Goal: Communication & Community: Participate in discussion

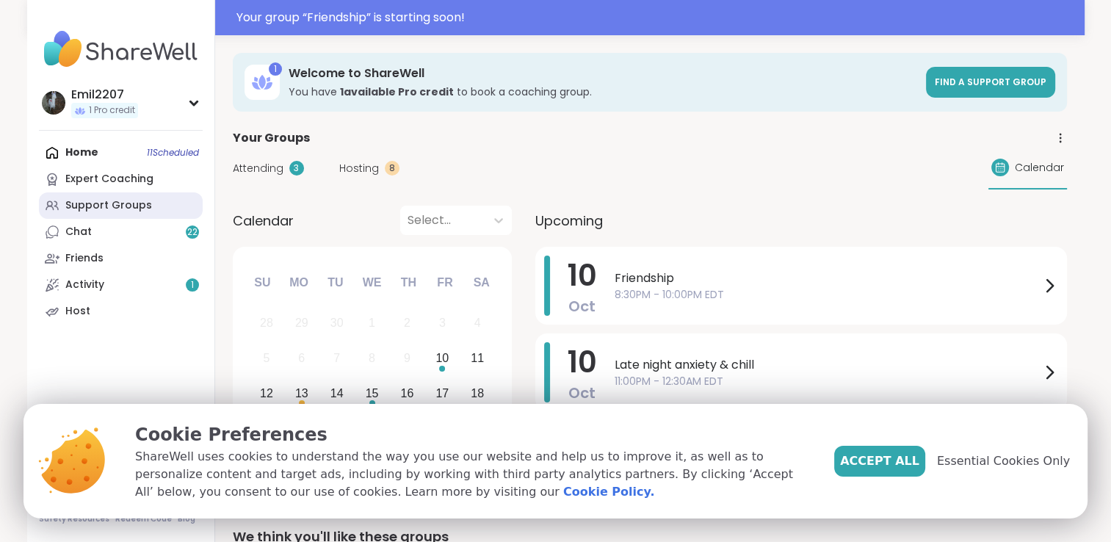
click at [84, 196] on link "Support Groups" at bounding box center [121, 205] width 164 height 26
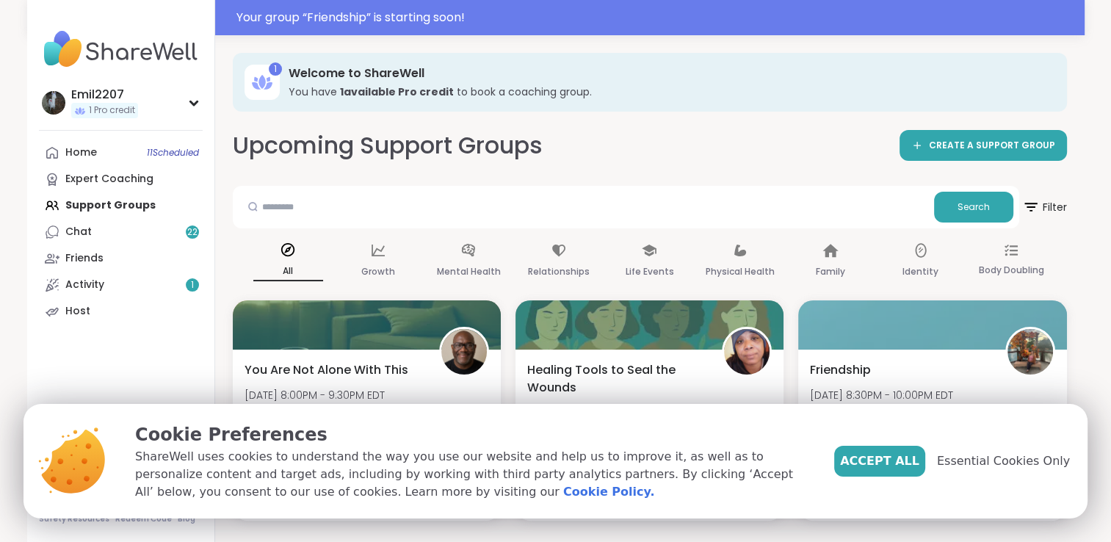
click at [975, 471] on div "Accept All Essential Cookies Only" at bounding box center [952, 461] width 236 height 31
click at [981, 462] on span "Essential Cookies Only" at bounding box center [1003, 461] width 133 height 18
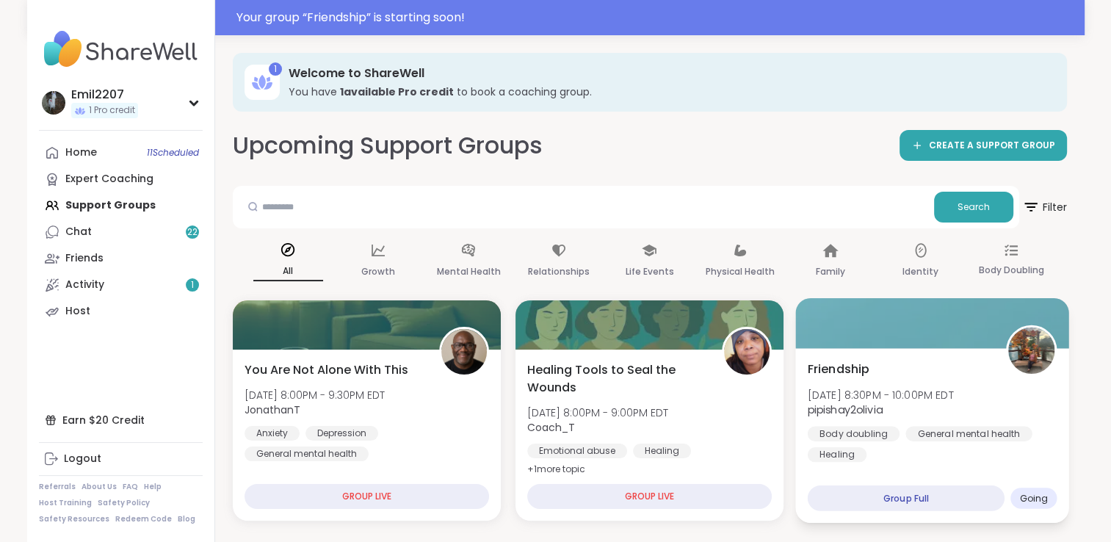
click at [917, 344] on div at bounding box center [933, 323] width 274 height 50
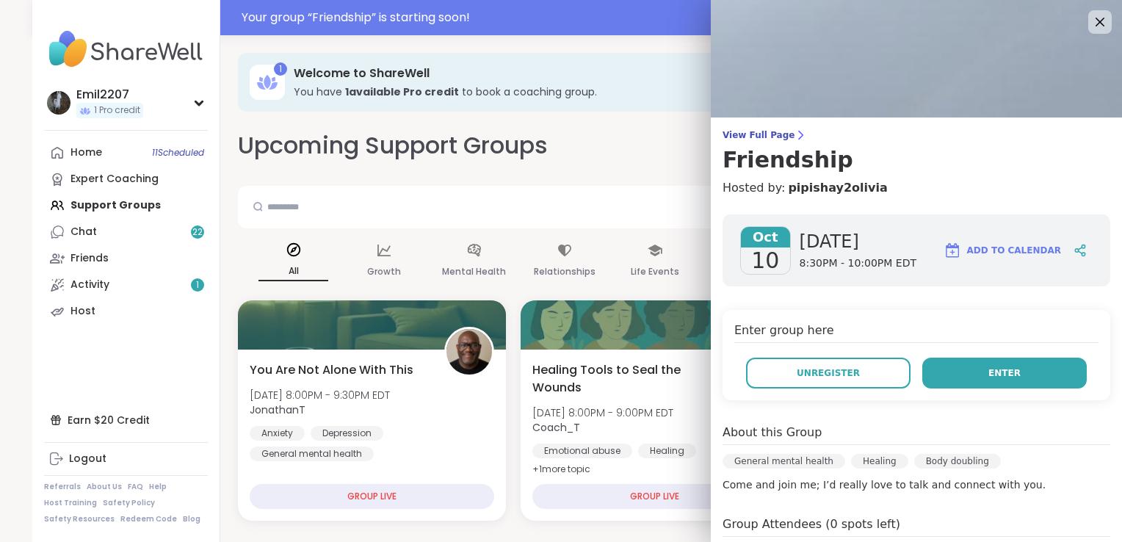
click at [962, 374] on button "Enter" at bounding box center [1005, 373] width 165 height 31
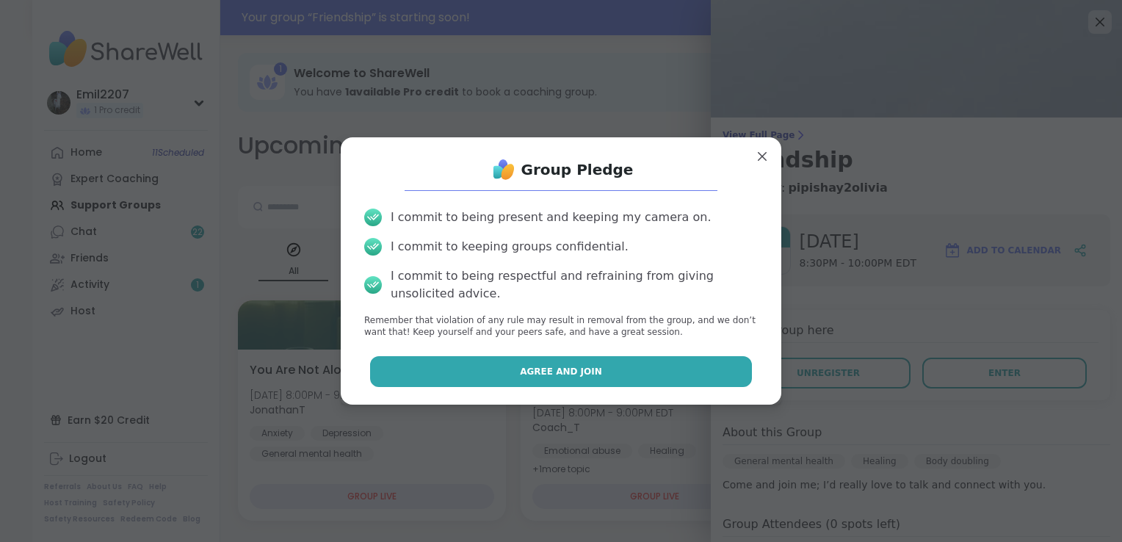
click at [687, 374] on button "Agree and Join" at bounding box center [561, 371] width 383 height 31
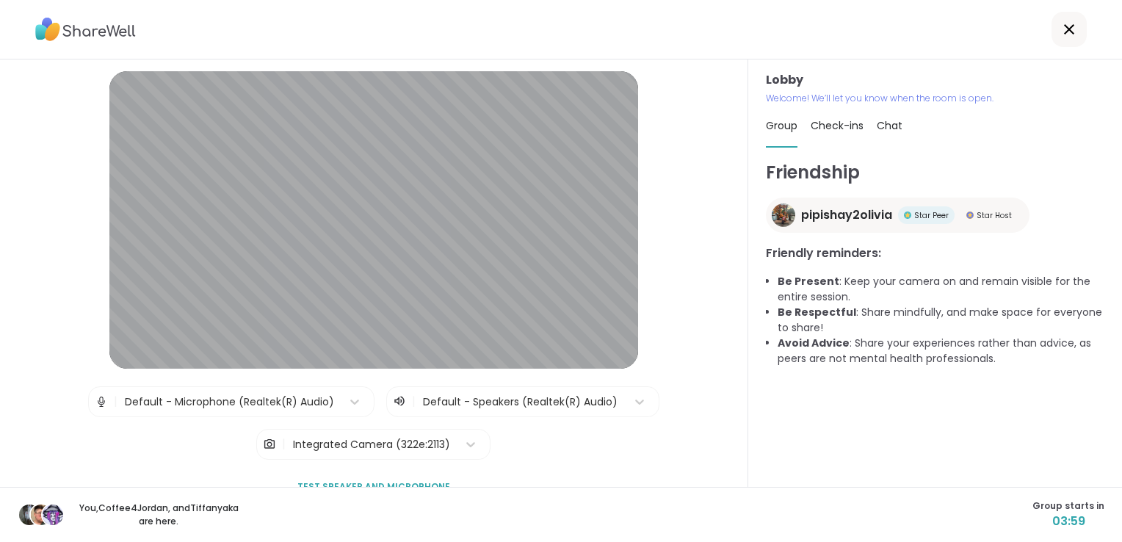
click at [818, 131] on span "Check-ins" at bounding box center [837, 125] width 53 height 15
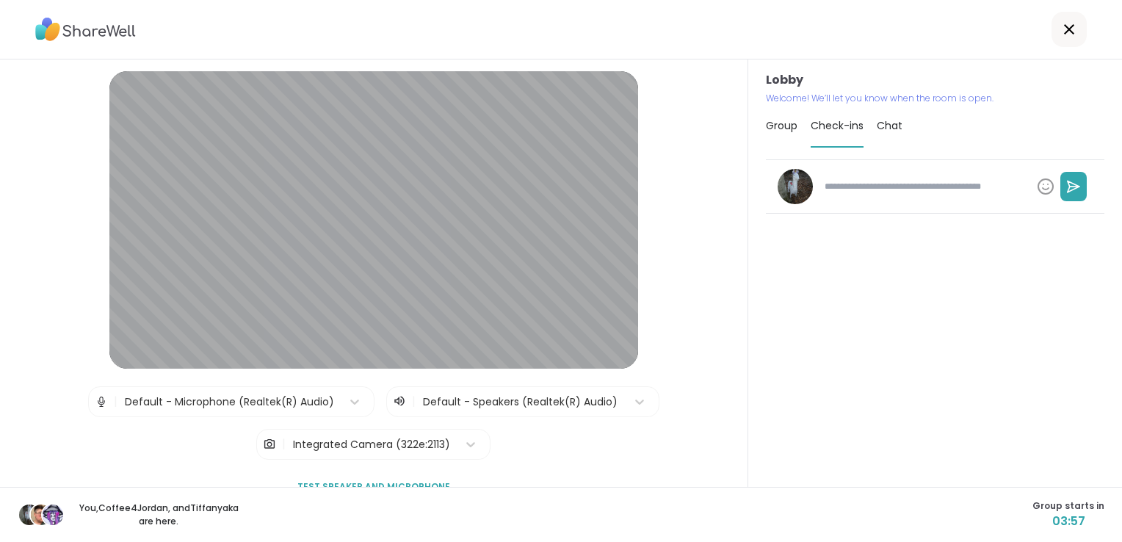
type textarea "*"
click at [859, 122] on div "Group Check-ins Chat" at bounding box center [935, 126] width 339 height 43
click at [900, 127] on div "Group Check-ins Chat" at bounding box center [935, 126] width 339 height 43
click at [891, 122] on span "Chat" at bounding box center [890, 125] width 26 height 15
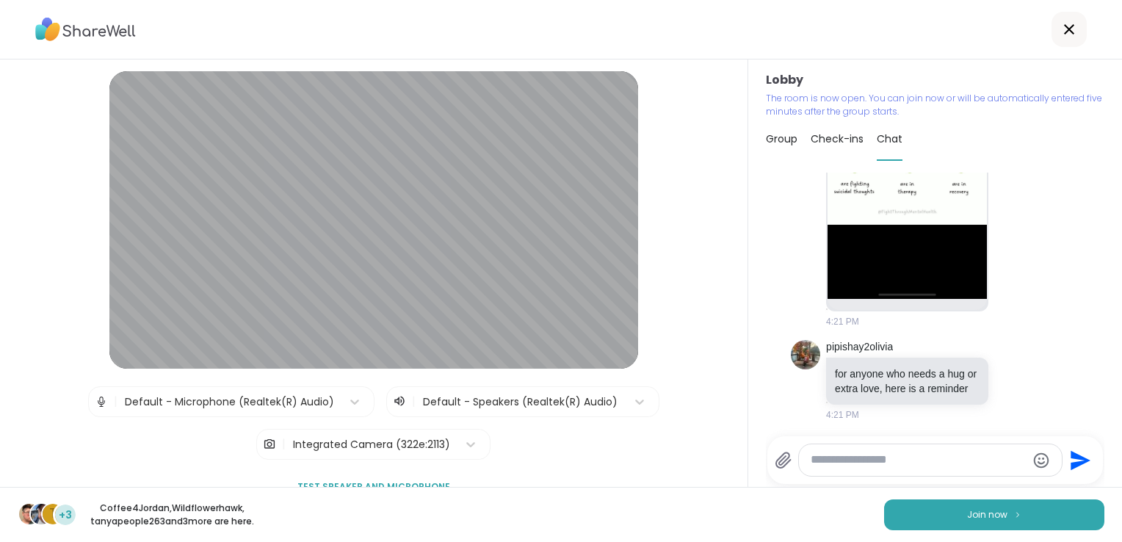
scroll to position [516, 0]
click at [949, 513] on button "Join now" at bounding box center [994, 514] width 220 height 31
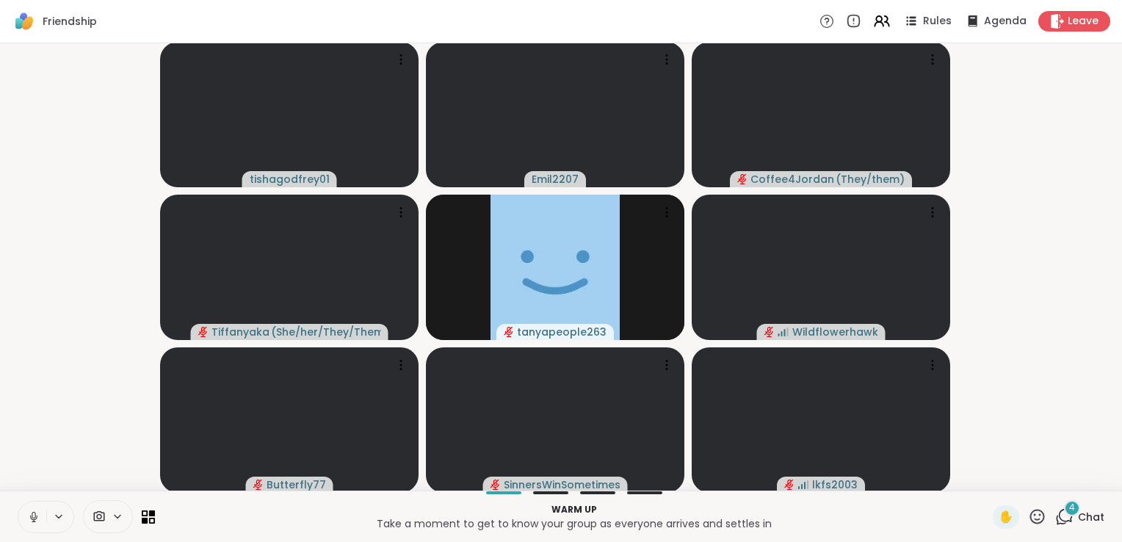
click at [46, 516] on button at bounding box center [59, 516] width 27 height 12
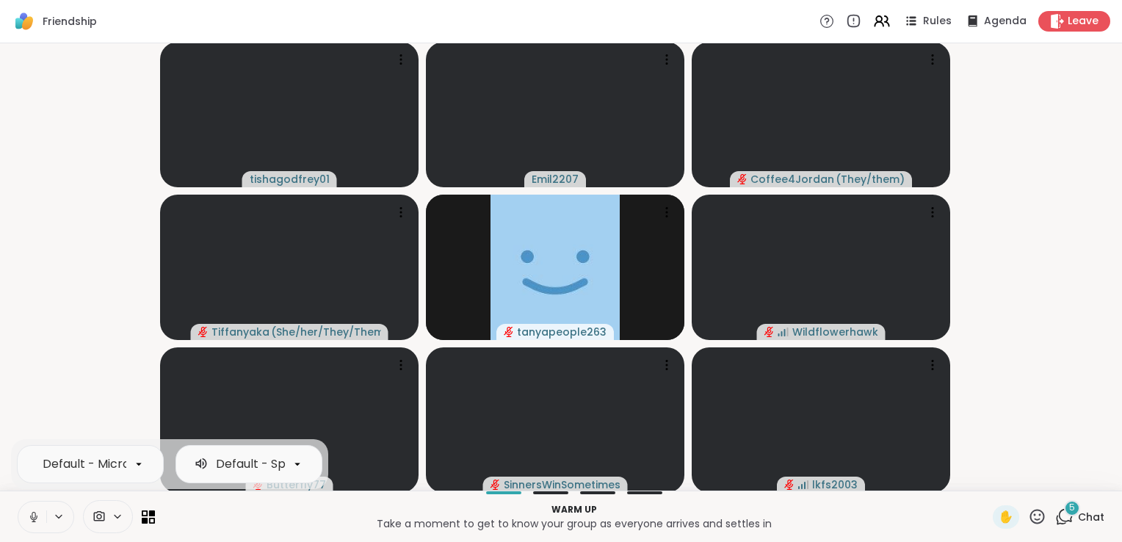
scroll to position [0, 0]
click at [31, 520] on icon at bounding box center [34, 516] width 8 height 12
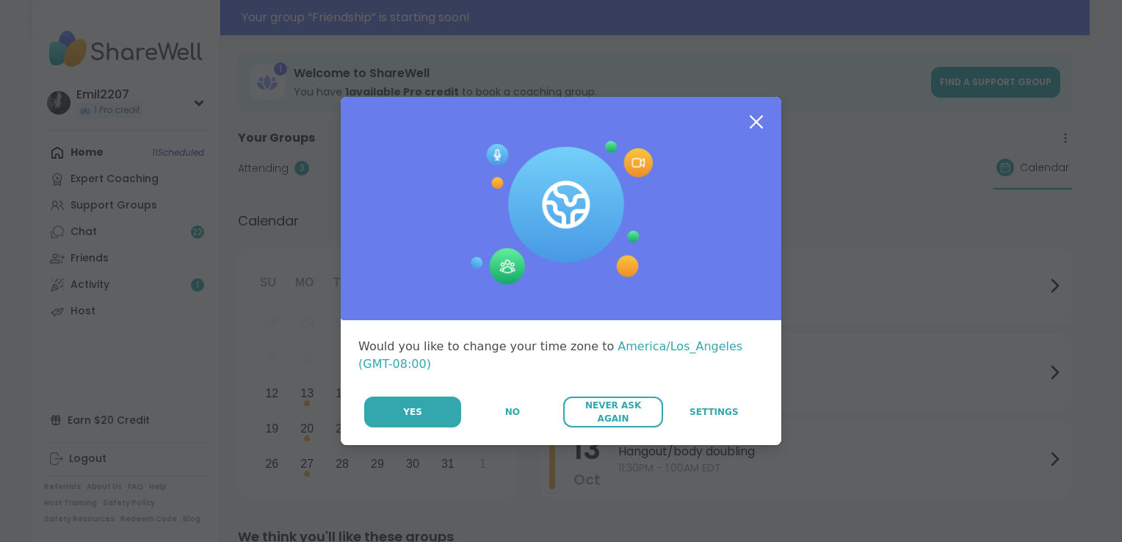
click at [640, 408] on span "Never Ask Again" at bounding box center [613, 412] width 84 height 26
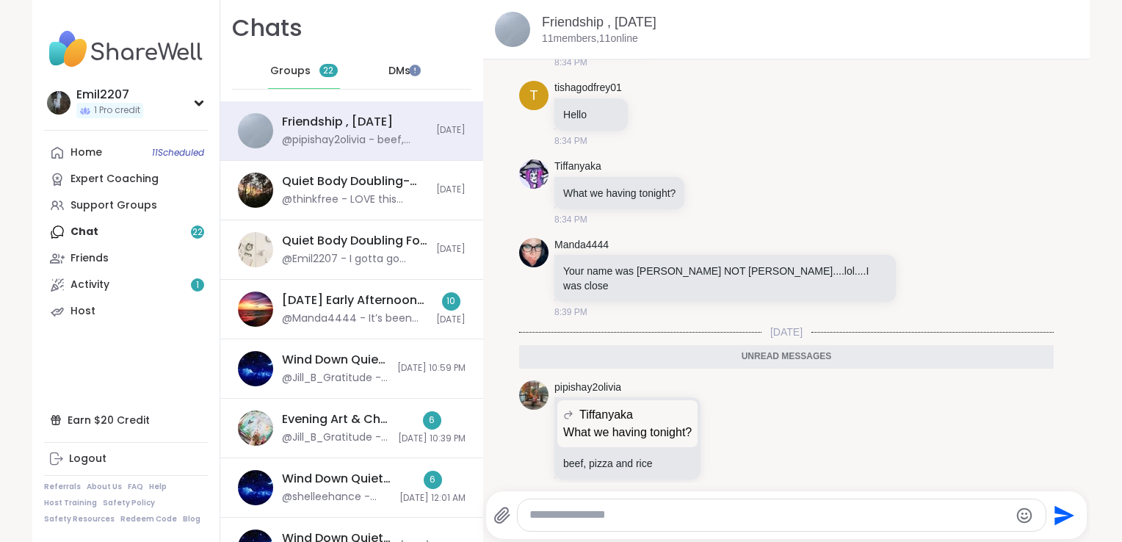
drag, startPoint x: 558, startPoint y: 505, endPoint x: 540, endPoint y: 513, distance: 20.1
click at [540, 513] on textarea "Type your message" at bounding box center [770, 515] width 480 height 15
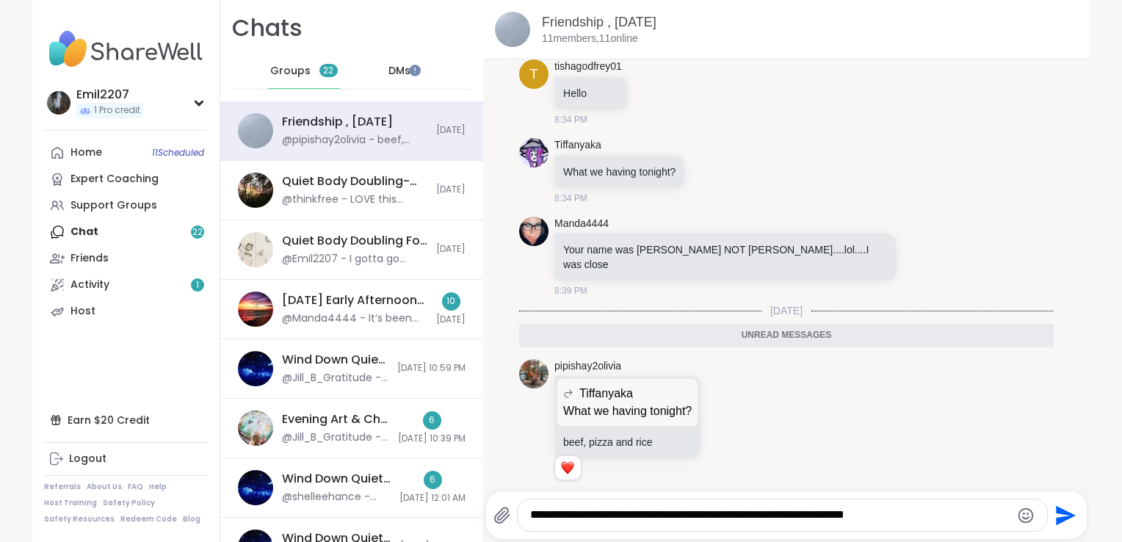
type textarea "**********"
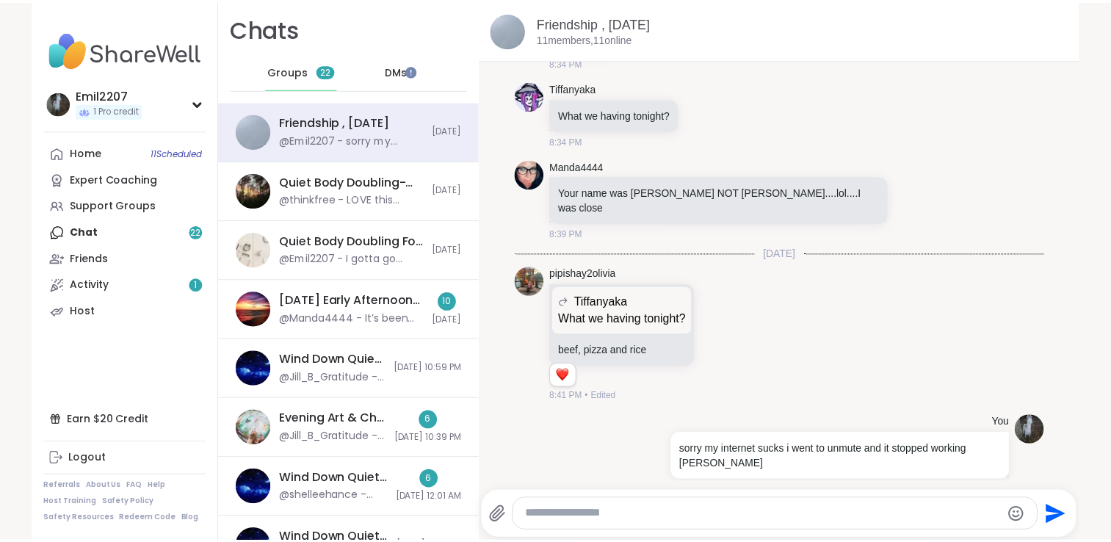
scroll to position [1434, 0]
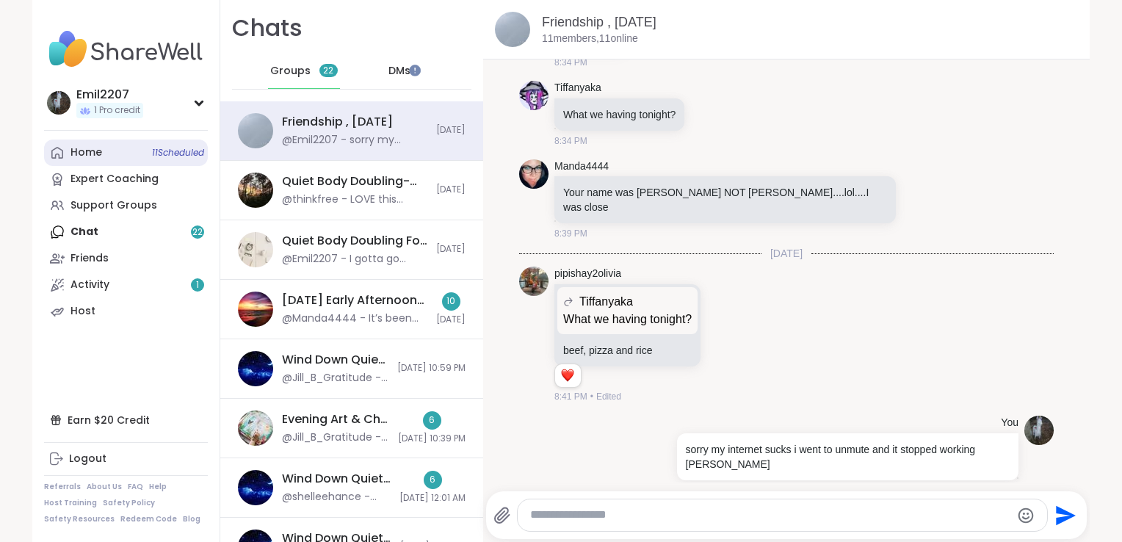
click at [83, 147] on div "Home 11 Scheduled" at bounding box center [87, 152] width 32 height 15
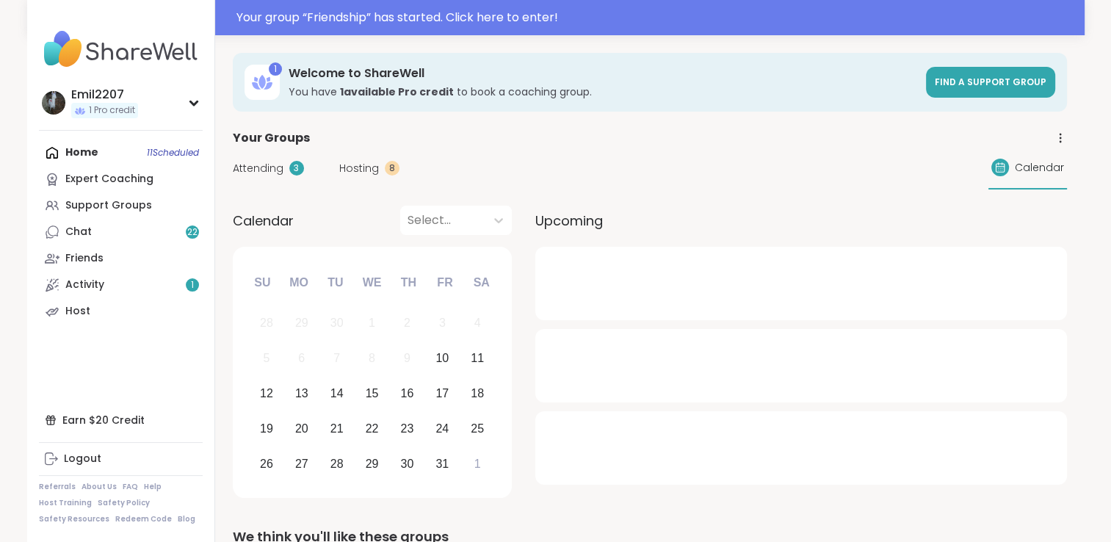
click at [259, 158] on div "Attending 3 Hosting 8 Calendar" at bounding box center [650, 168] width 834 height 43
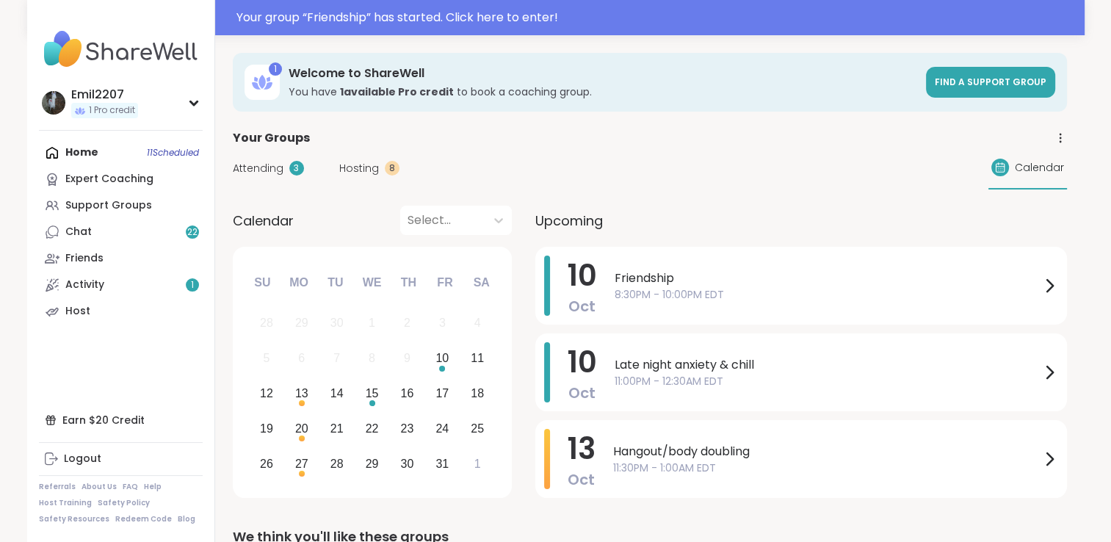
click at [265, 172] on span "Attending" at bounding box center [258, 168] width 51 height 15
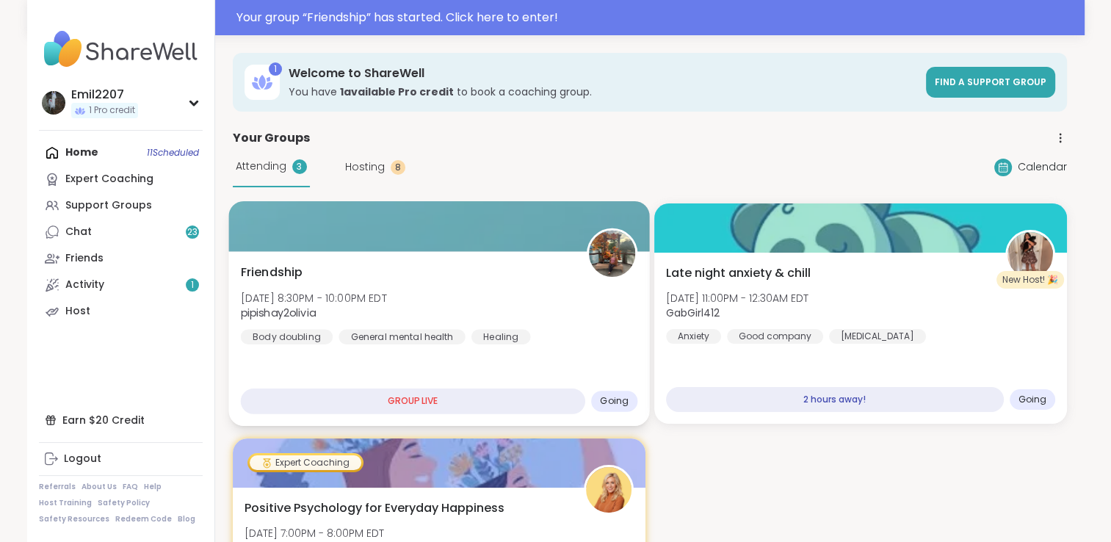
click at [469, 298] on div "Friendship Fri, Oct 10 | 8:30PM - 10:00PM EDT pipishay2olivia Body doubling Gen…" at bounding box center [438, 304] width 397 height 81
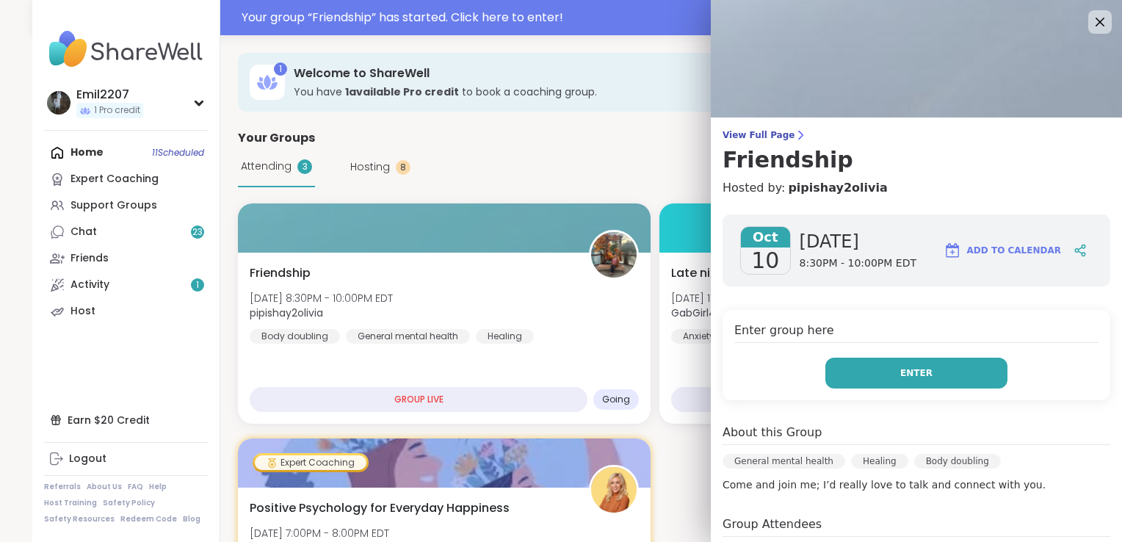
click at [856, 373] on button "Enter" at bounding box center [917, 373] width 182 height 31
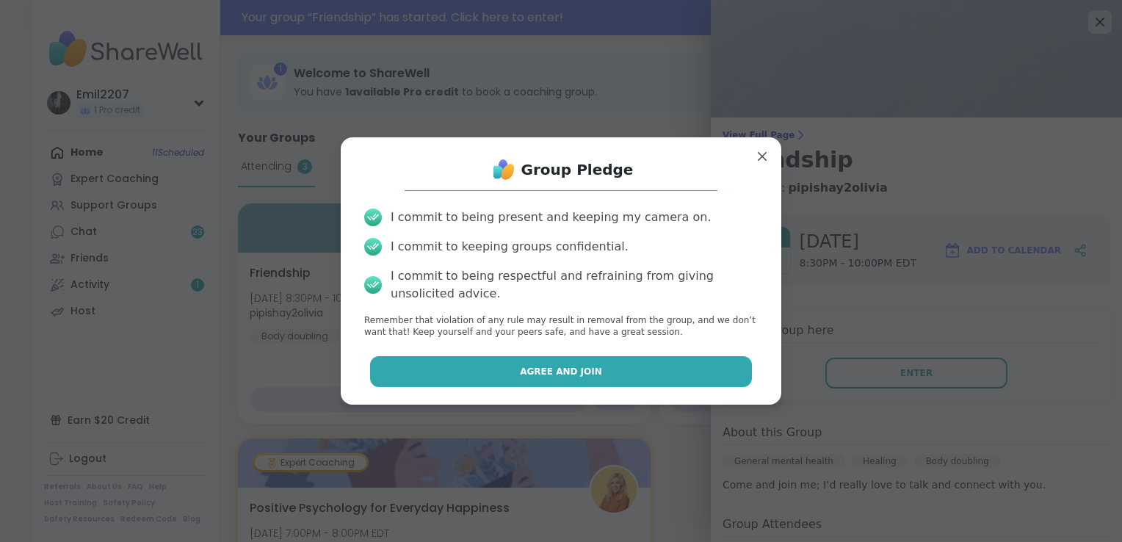
click at [674, 373] on button "Agree and Join" at bounding box center [561, 371] width 383 height 31
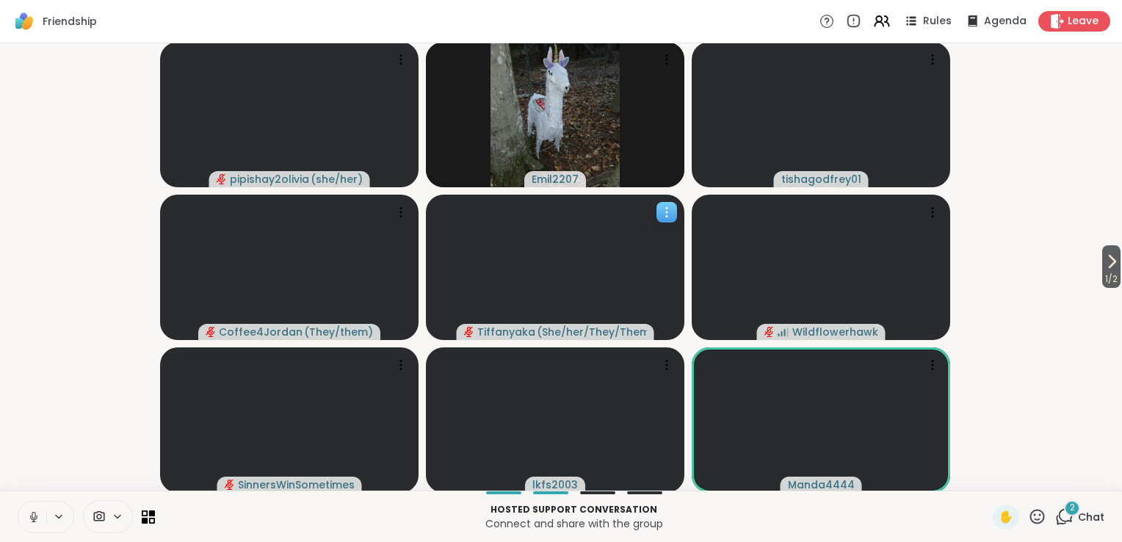
drag, startPoint x: 950, startPoint y: 509, endPoint x: 630, endPoint y: 291, distance: 386.9
drag, startPoint x: 630, startPoint y: 291, endPoint x: 1004, endPoint y: 382, distance: 384.8
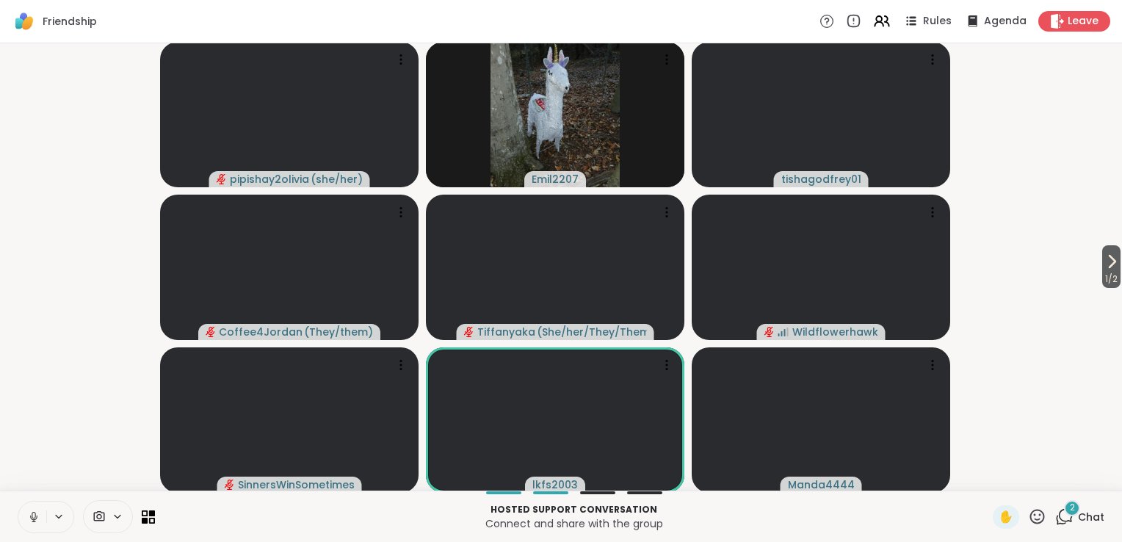
drag, startPoint x: 1004, startPoint y: 382, endPoint x: 1043, endPoint y: 521, distance: 144.9
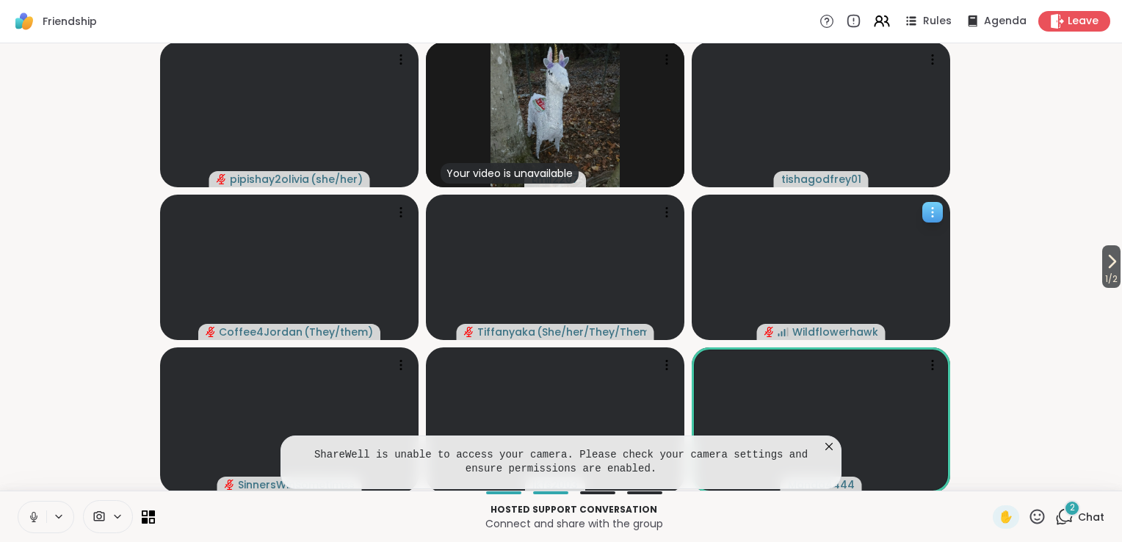
drag, startPoint x: 1043, startPoint y: 521, endPoint x: 809, endPoint y: 339, distance: 297.2
drag, startPoint x: 809, startPoint y: 339, endPoint x: 1052, endPoint y: 520, distance: 303.3
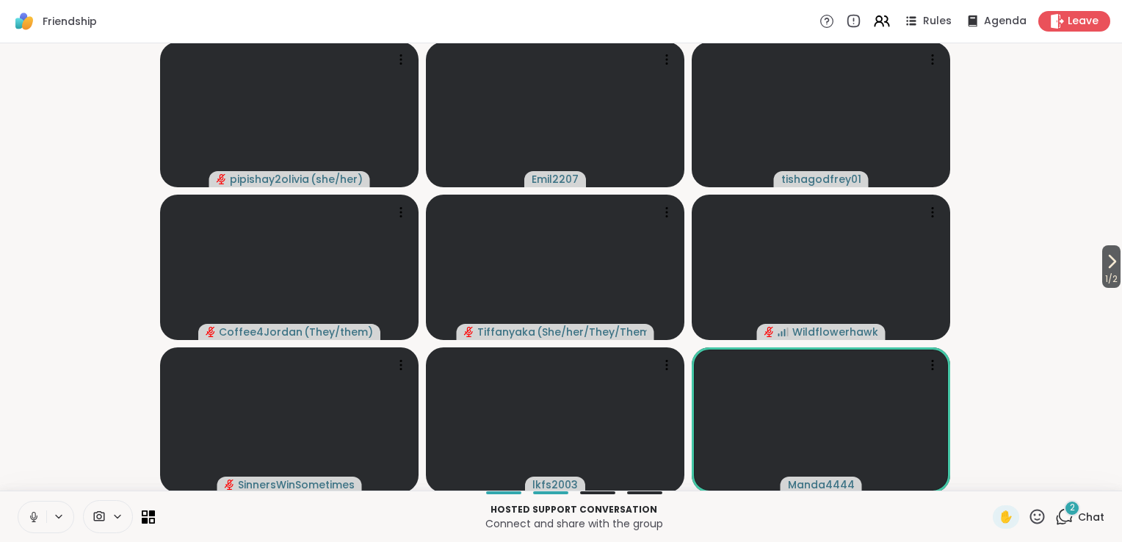
drag, startPoint x: 1051, startPoint y: 529, endPoint x: 1055, endPoint y: 513, distance: 16.6
click at [831, 253] on video at bounding box center [821, 267] width 259 height 145
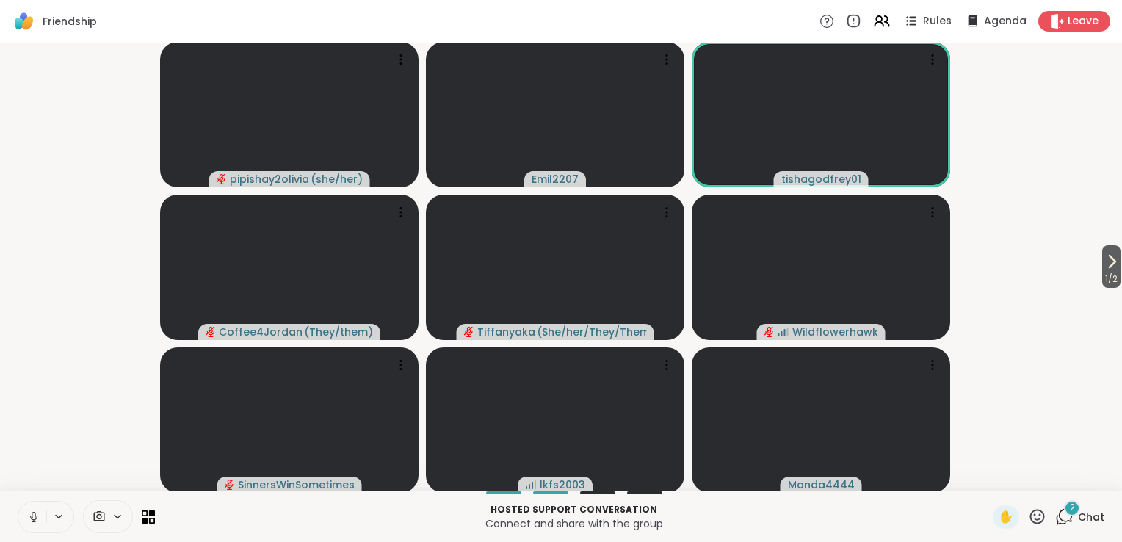
drag, startPoint x: 1056, startPoint y: 516, endPoint x: 1051, endPoint y: 530, distance: 14.9
drag, startPoint x: 1051, startPoint y: 530, endPoint x: 777, endPoint y: 504, distance: 275.2
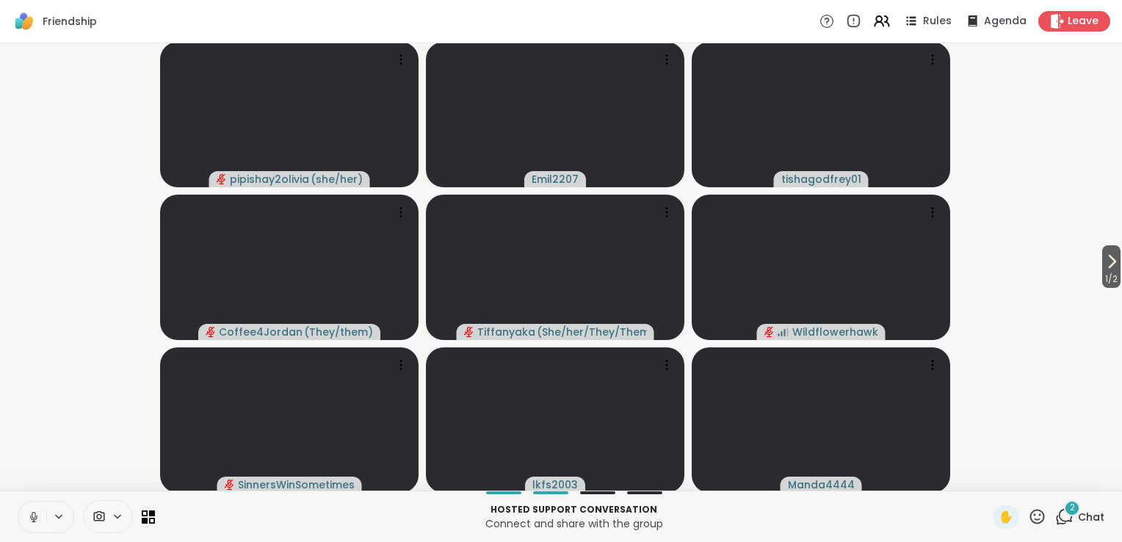
drag, startPoint x: 777, startPoint y: 504, endPoint x: 1055, endPoint y: 513, distance: 277.8
drag, startPoint x: 1055, startPoint y: 513, endPoint x: 1058, endPoint y: 520, distance: 7.9
drag, startPoint x: 1058, startPoint y: 520, endPoint x: 828, endPoint y: 519, distance: 229.9
click at [805, 521] on p "Connect and share with the group" at bounding box center [574, 523] width 820 height 15
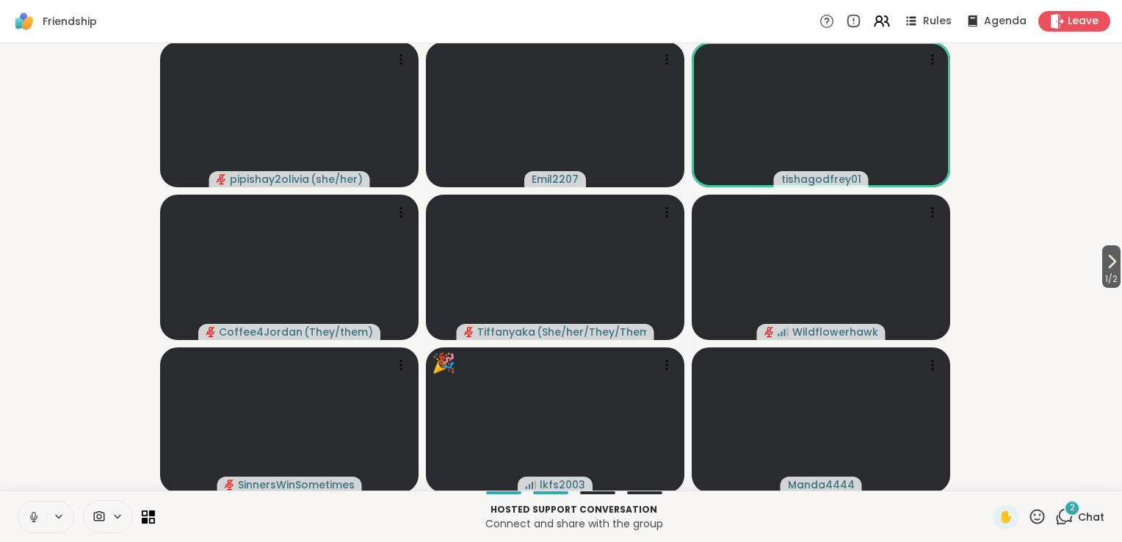
drag, startPoint x: 1050, startPoint y: 522, endPoint x: 840, endPoint y: 517, distance: 210.1
click at [840, 517] on p "Connect and share with the group" at bounding box center [574, 523] width 820 height 15
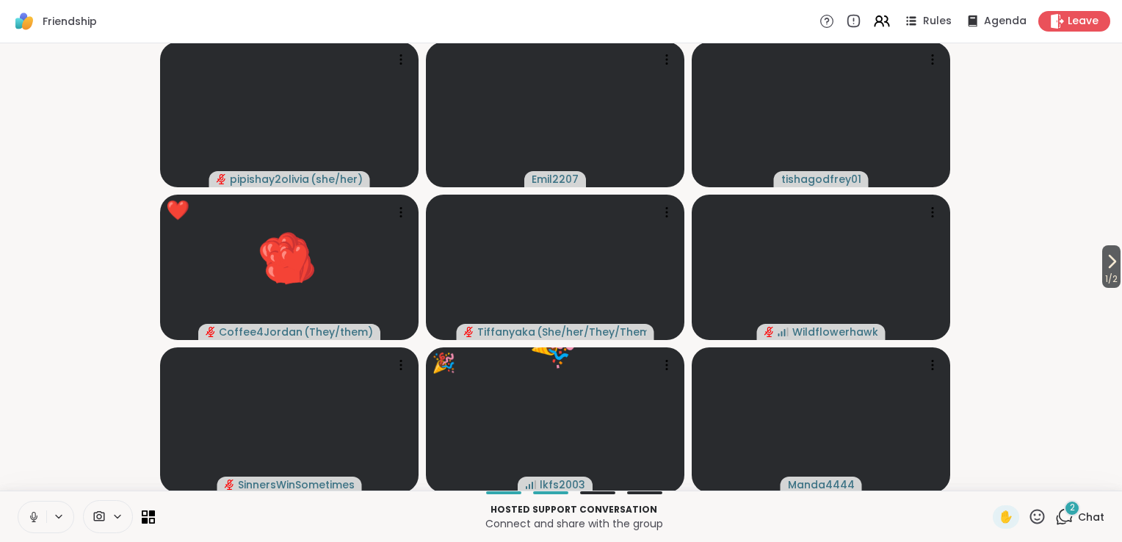
click at [1061, 519] on icon at bounding box center [1066, 515] width 14 height 13
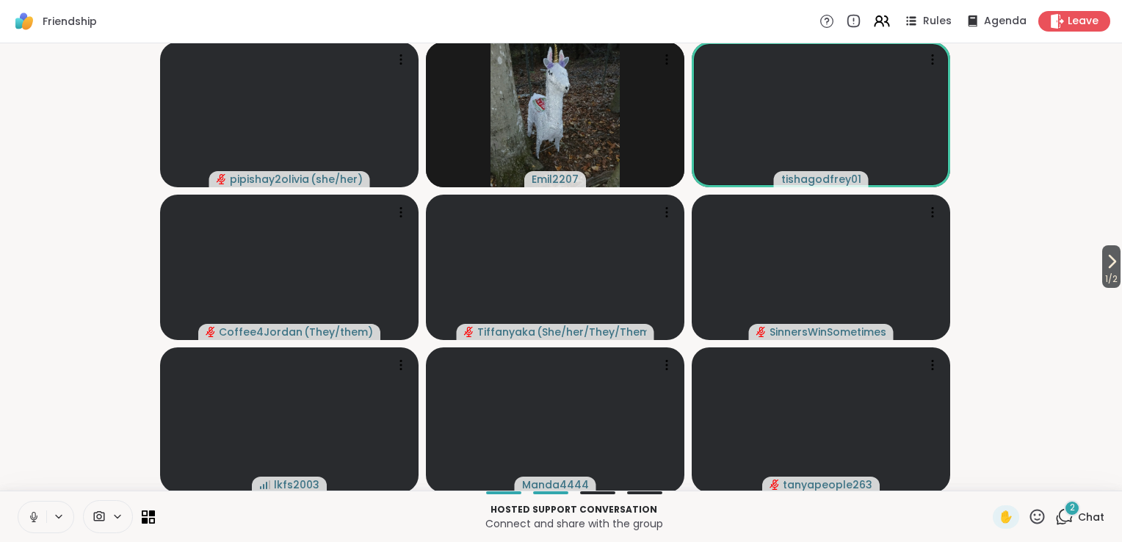
click at [1059, 520] on icon at bounding box center [1066, 515] width 14 height 13
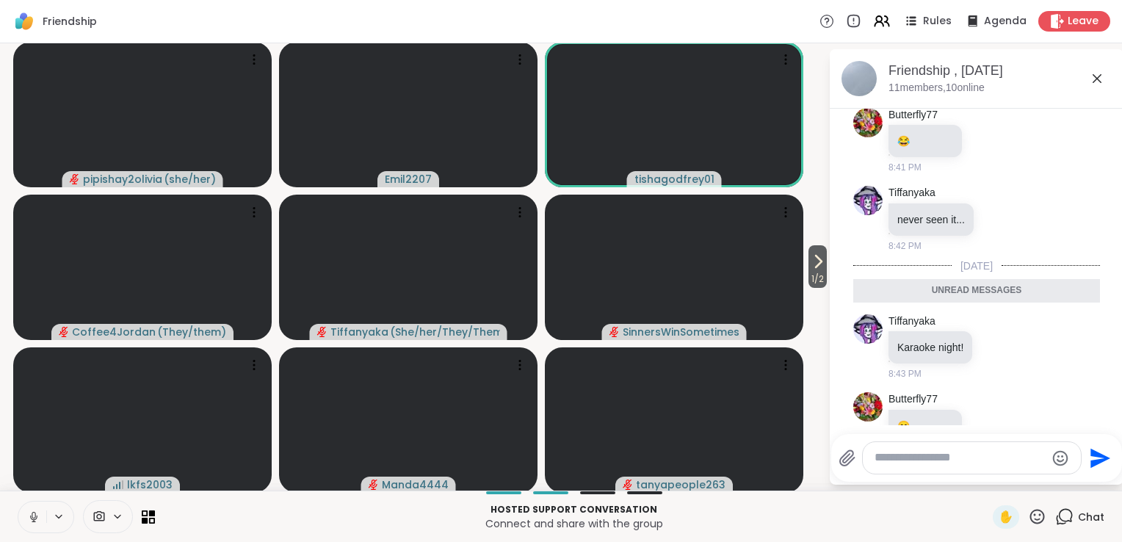
scroll to position [2213, 0]
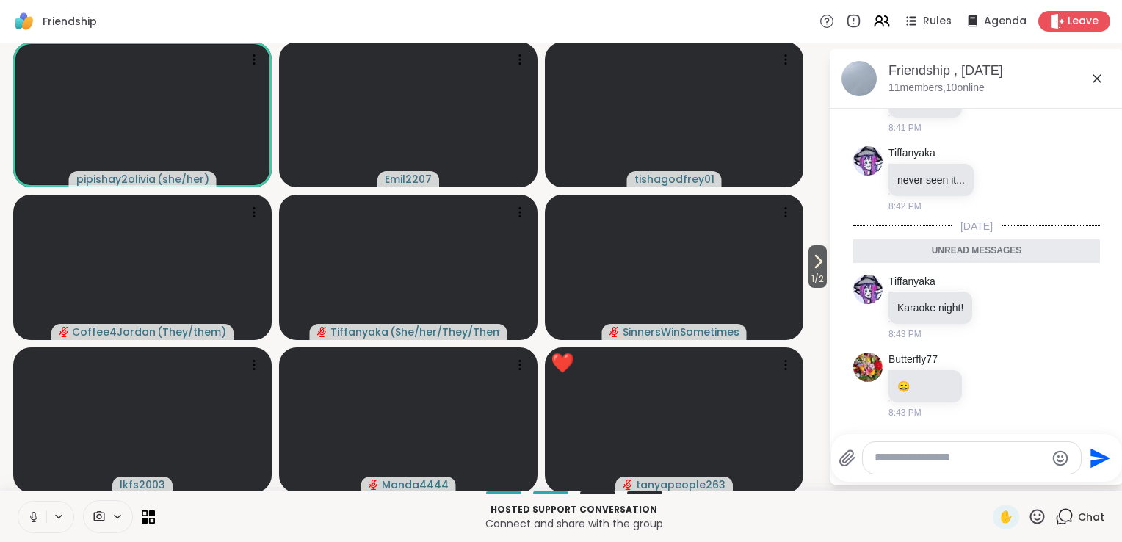
click at [31, 519] on icon at bounding box center [33, 517] width 7 height 4
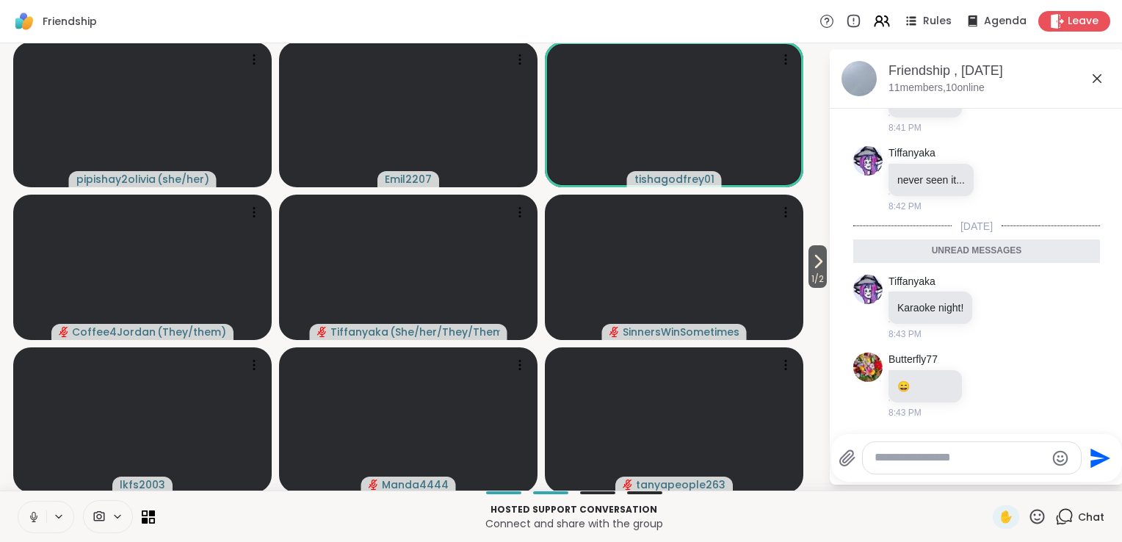
click at [41, 516] on button at bounding box center [32, 517] width 28 height 31
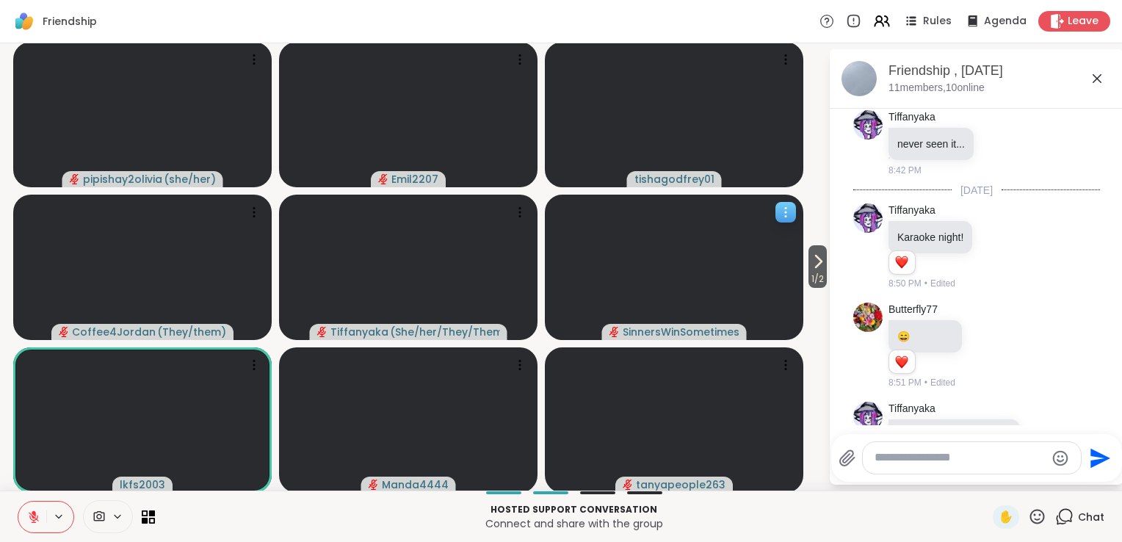
scroll to position [2327, 0]
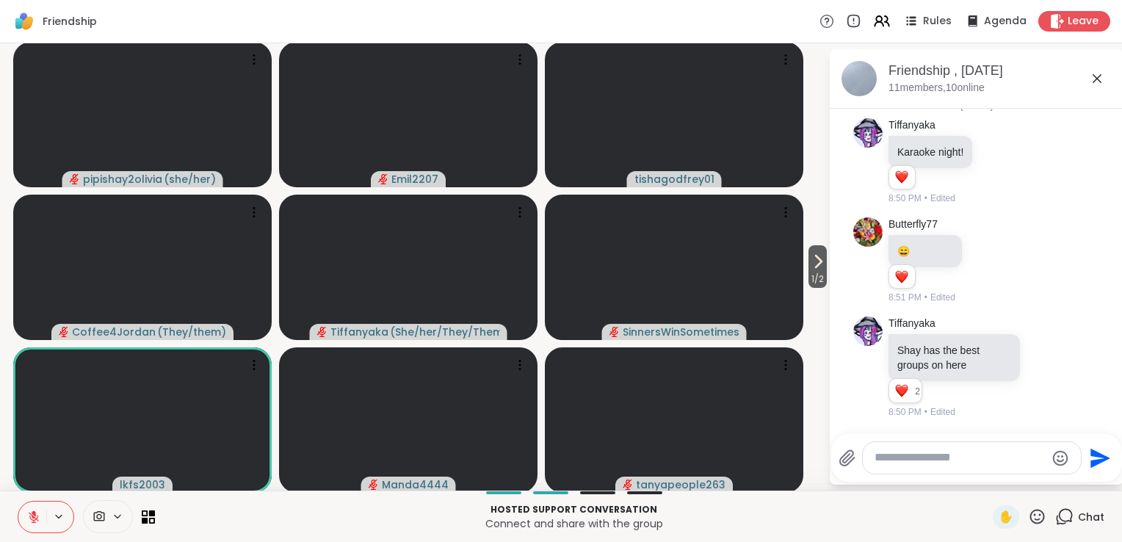
click at [920, 459] on textarea "Type your message" at bounding box center [960, 457] width 171 height 15
type textarea "*"
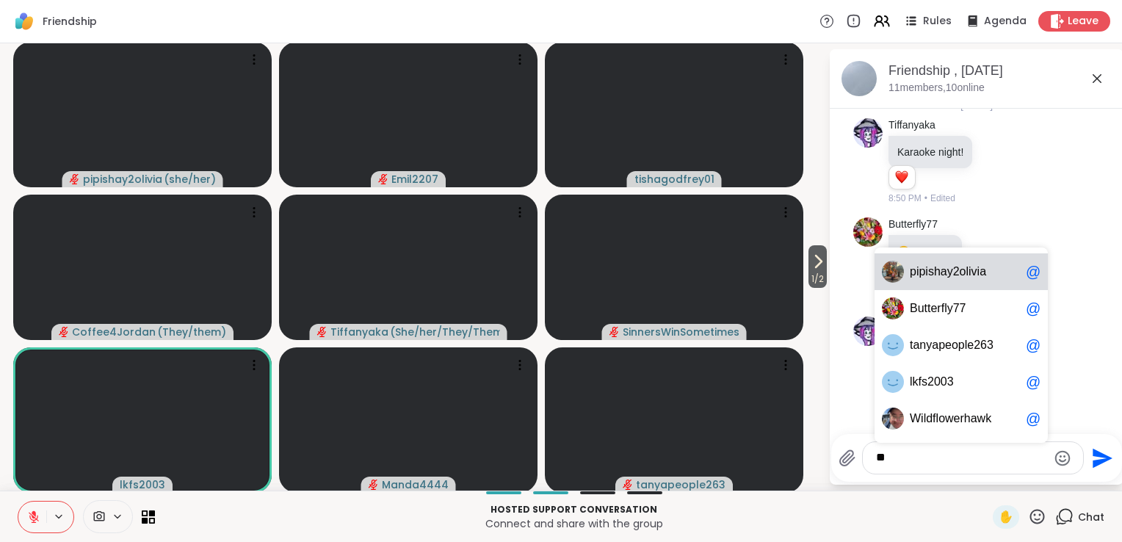
drag, startPoint x: 920, startPoint y: 459, endPoint x: 895, endPoint y: 460, distance: 25.0
click at [895, 460] on textarea "**" at bounding box center [961, 457] width 171 height 15
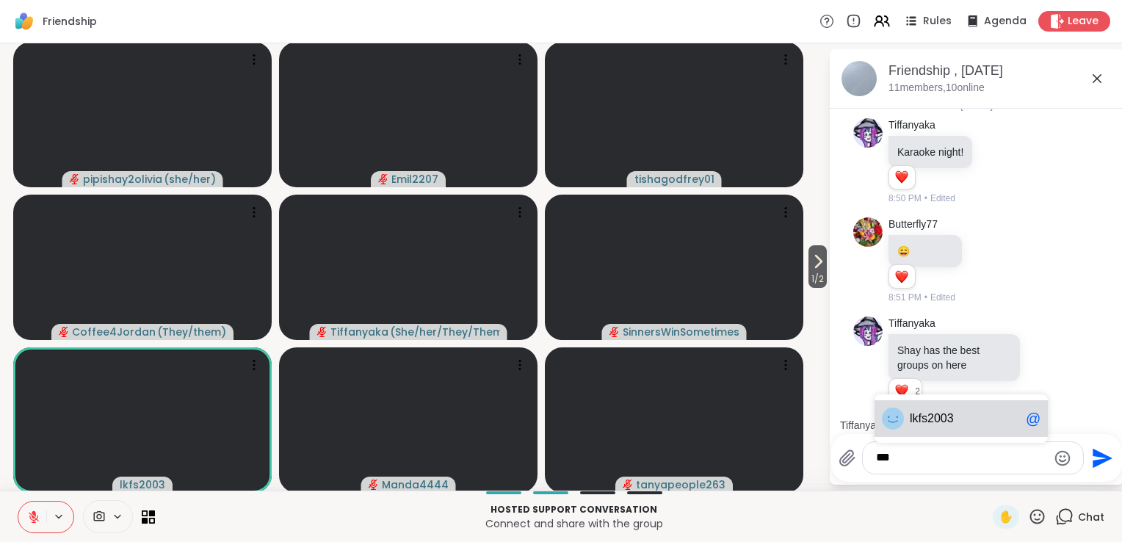
drag, startPoint x: 928, startPoint y: 419, endPoint x: 900, endPoint y: 460, distance: 48.7
drag, startPoint x: 900, startPoint y: 460, endPoint x: 803, endPoint y: 454, distance: 97.9
click at [803, 454] on div "1 / 2 pipishay2olivia ( she/her ) Emil2207 tishagodfrey01 Coffee4Jordan ( They/…" at bounding box center [561, 266] width 1122 height 447
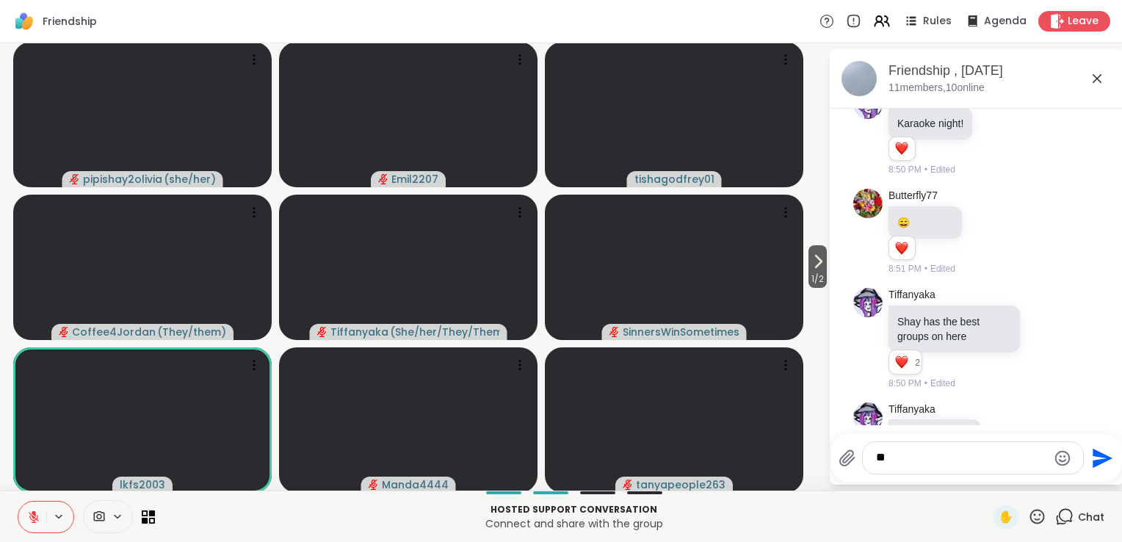
scroll to position [2412, 0]
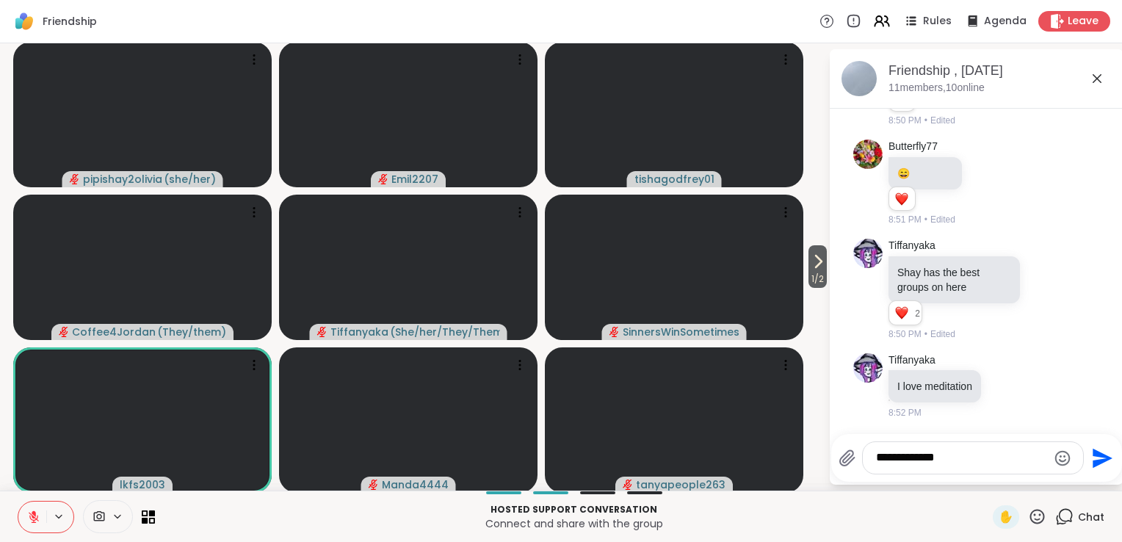
type textarea "**********"
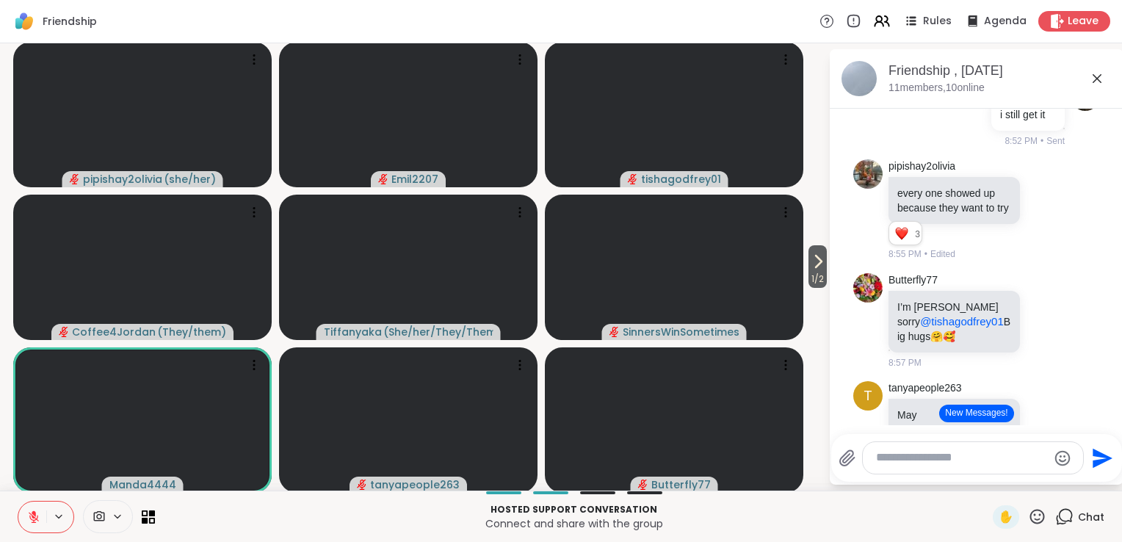
scroll to position [2919, 0]
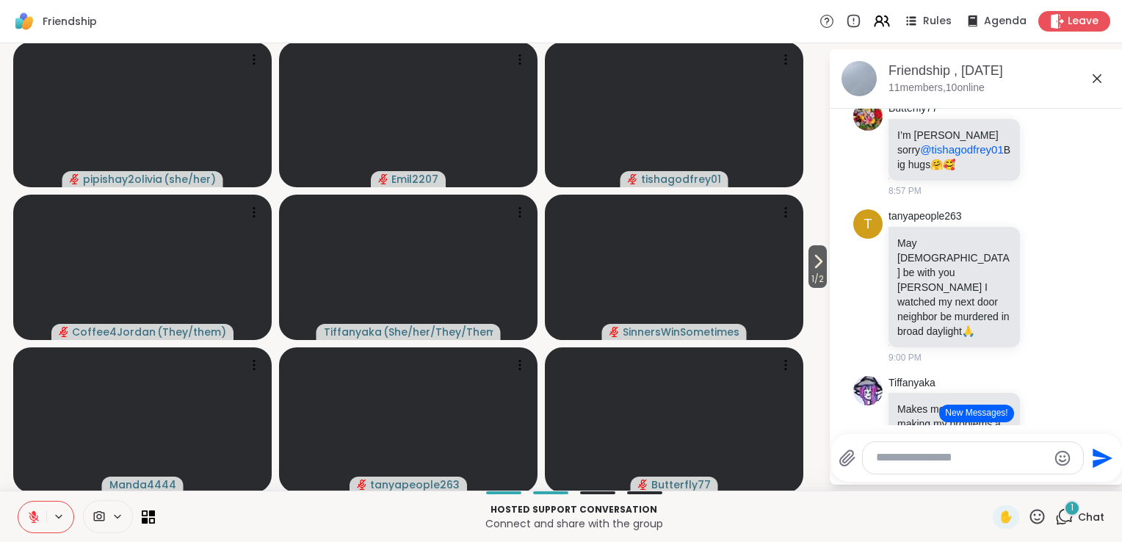
click at [29, 519] on icon at bounding box center [33, 516] width 13 height 13
drag, startPoint x: 29, startPoint y: 519, endPoint x: 336, endPoint y: 188, distance: 451.1
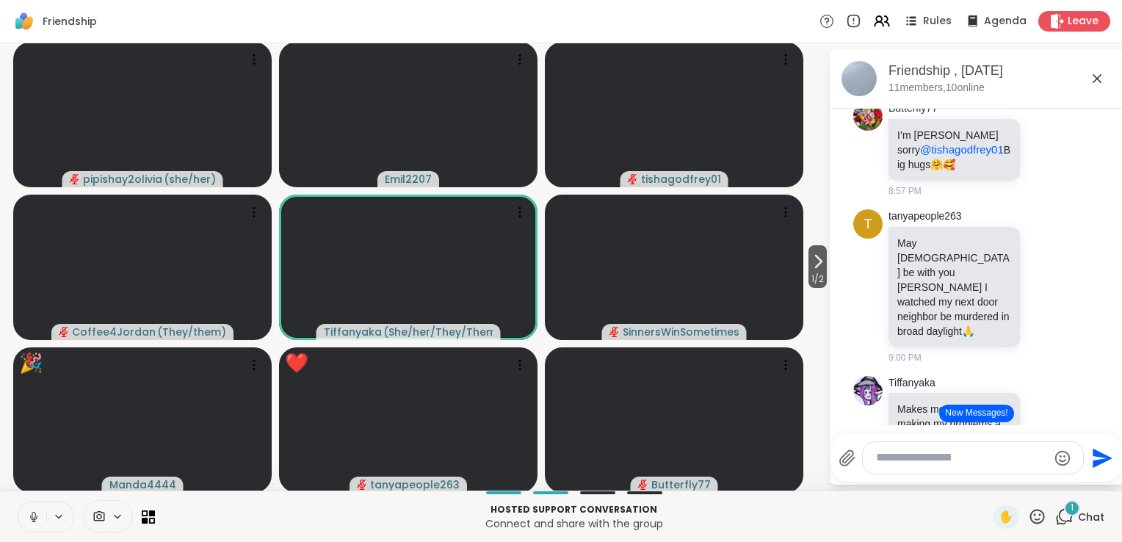
click at [26, 520] on button at bounding box center [32, 517] width 28 height 31
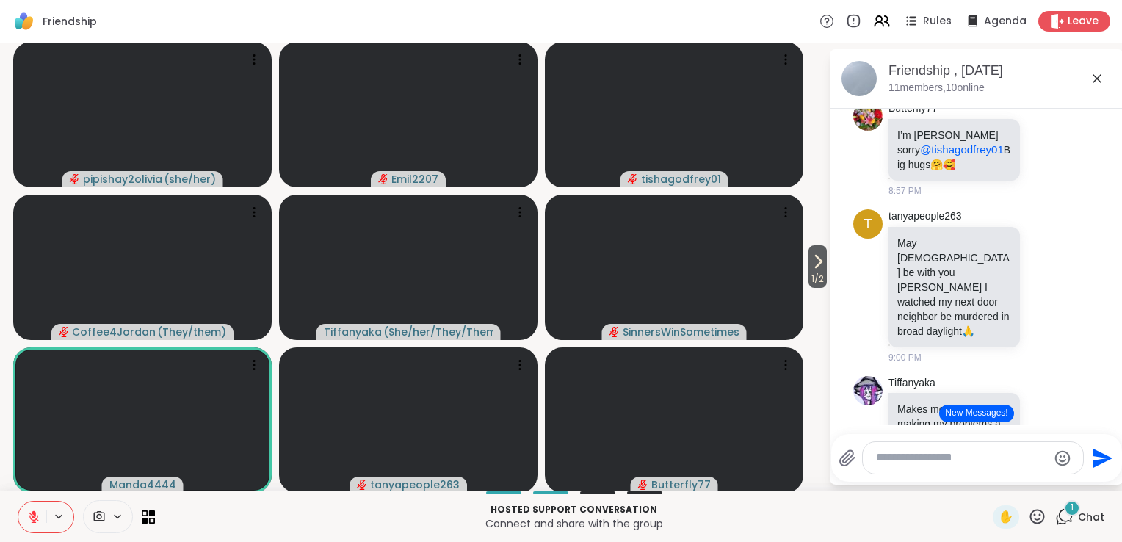
click at [50, 514] on button at bounding box center [59, 516] width 27 height 12
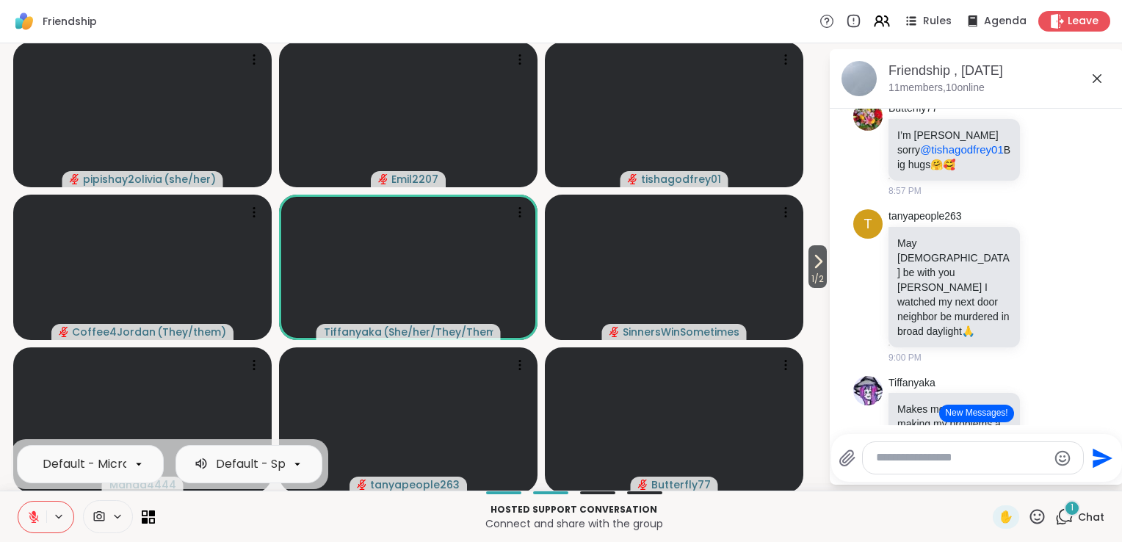
click at [32, 516] on icon at bounding box center [34, 517] width 10 height 10
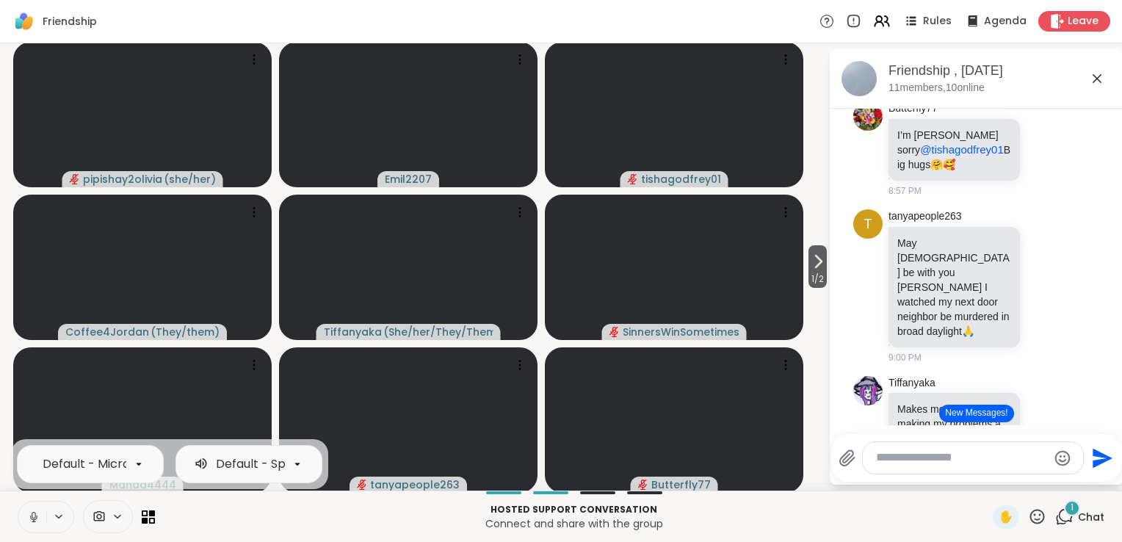
click at [34, 526] on button at bounding box center [32, 517] width 28 height 31
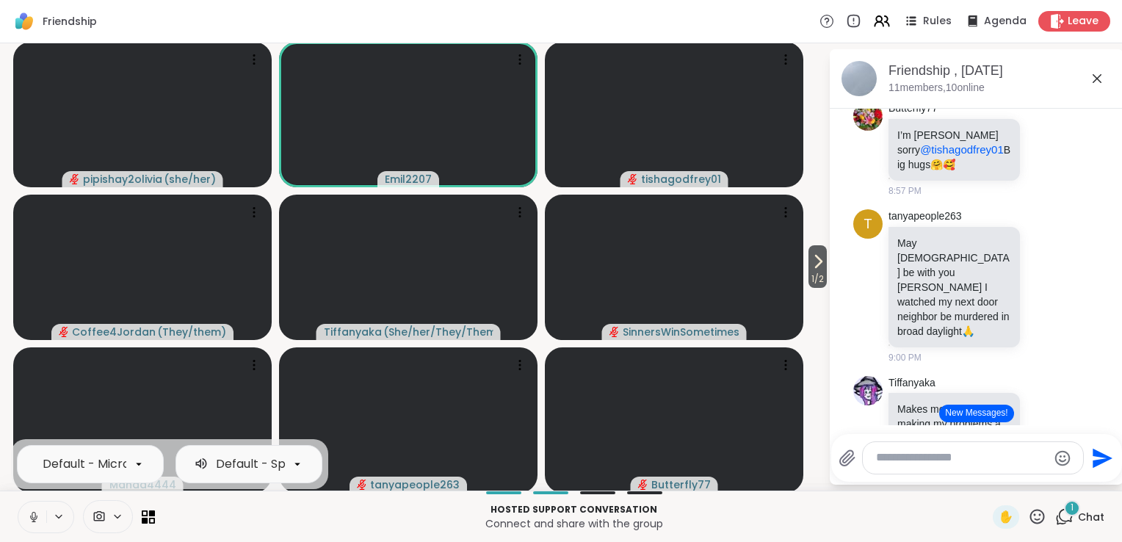
click at [34, 526] on button at bounding box center [32, 517] width 28 height 31
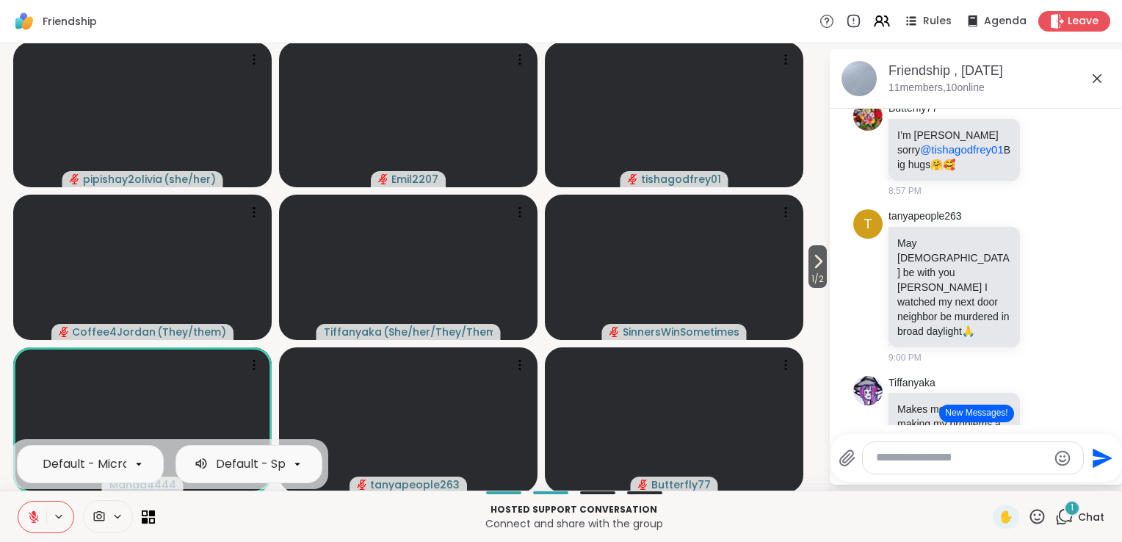
click at [34, 526] on button at bounding box center [32, 517] width 28 height 31
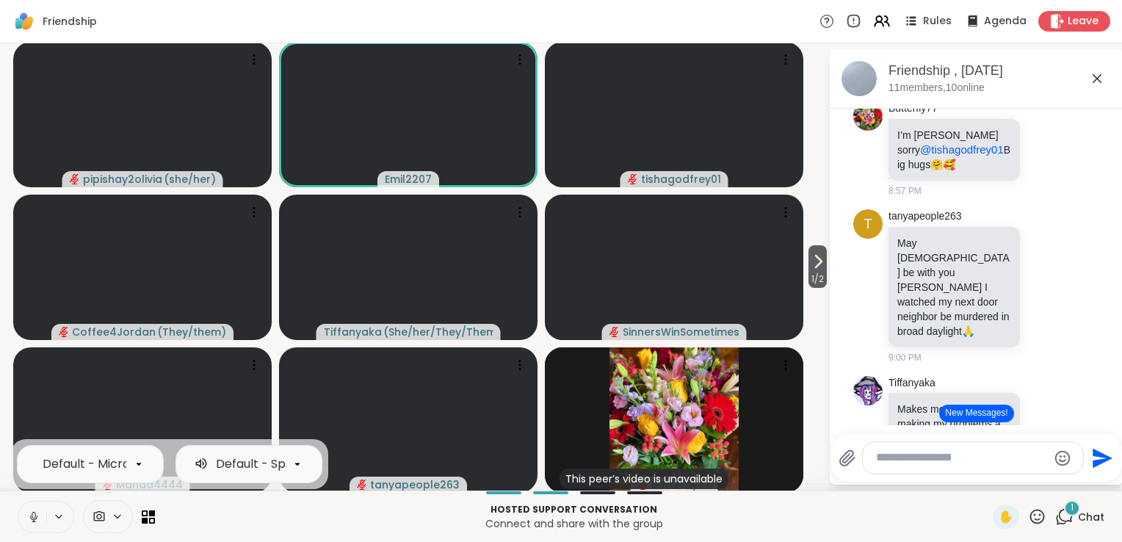
click at [34, 526] on button at bounding box center [32, 517] width 28 height 31
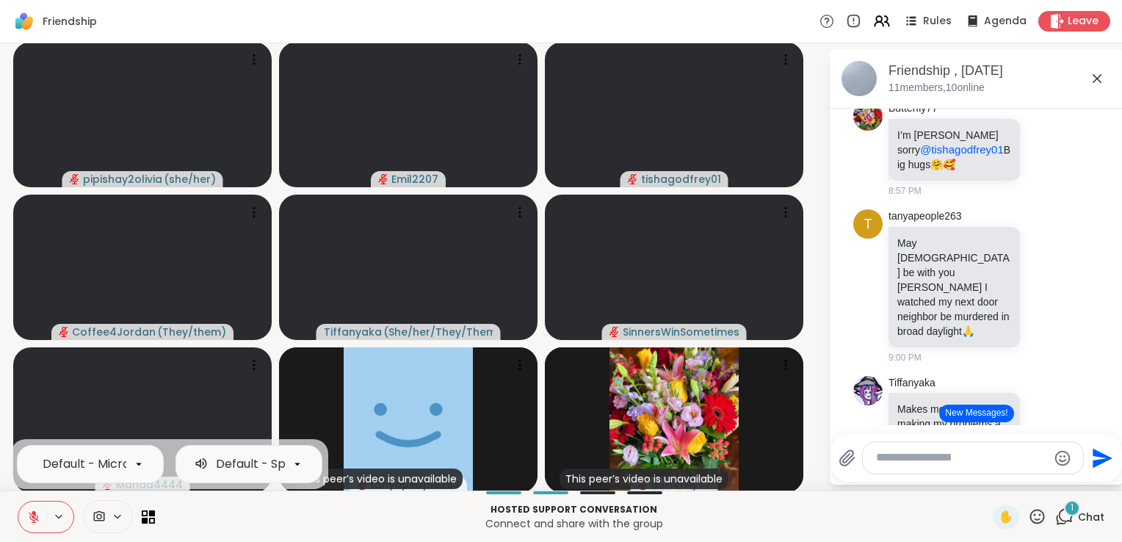
click at [950, 420] on button "New Messages!" at bounding box center [976, 414] width 74 height 18
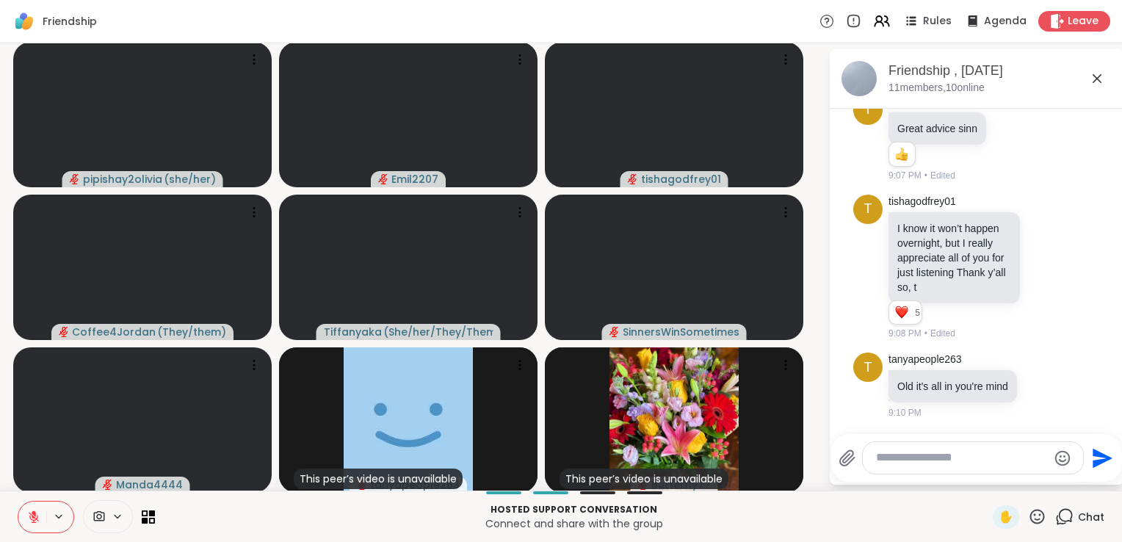
scroll to position [5401, 0]
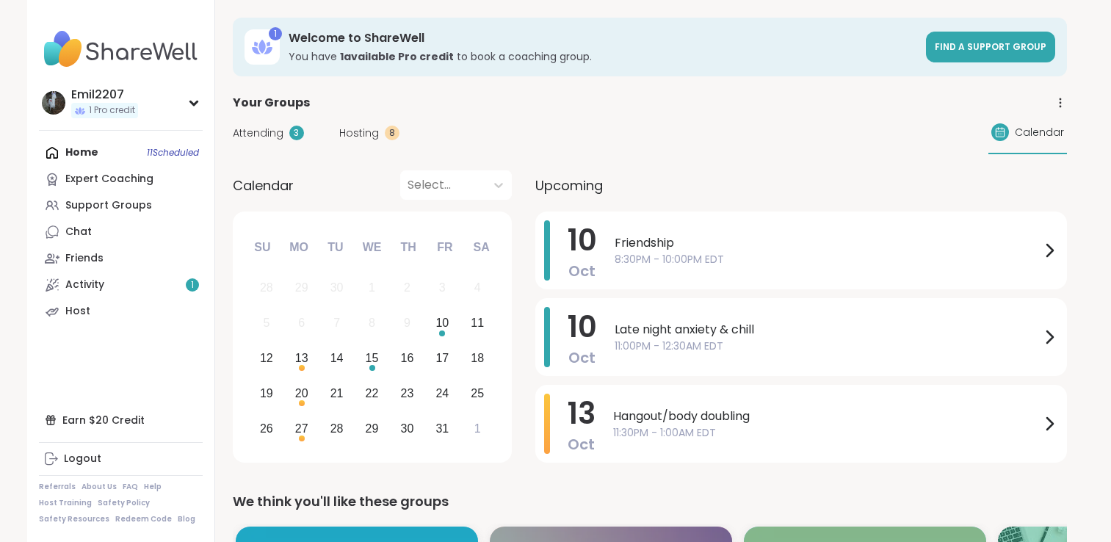
drag, startPoint x: 0, startPoint y: 0, endPoint x: 235, endPoint y: 126, distance: 266.5
click at [235, 126] on span "Attending" at bounding box center [258, 133] width 51 height 15
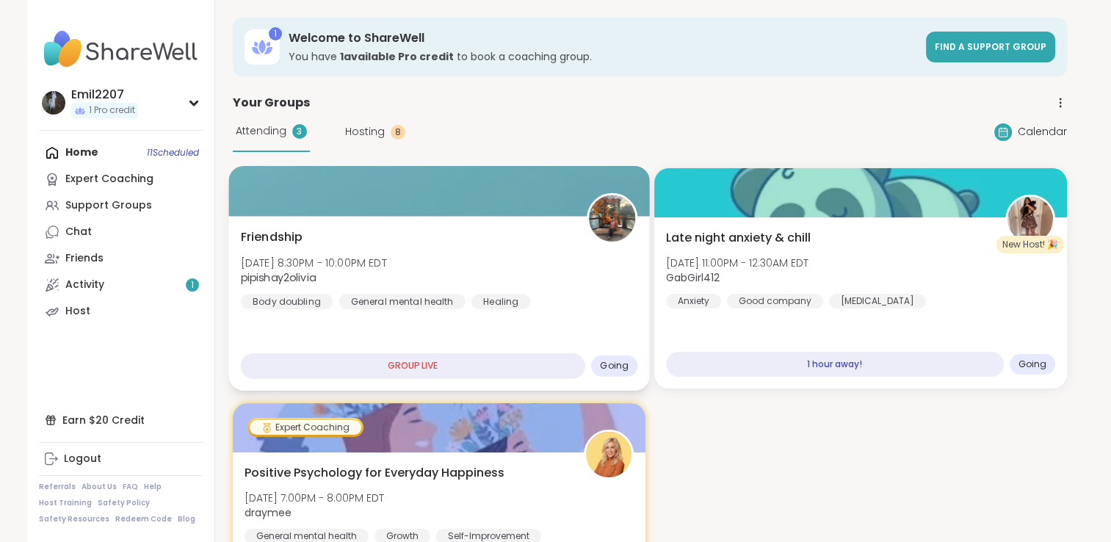
click at [308, 319] on div "Friendship [DATE] 8:30PM - 10:00PM EDT pipishay2olivia Body doubling General me…" at bounding box center [438, 303] width 421 height 175
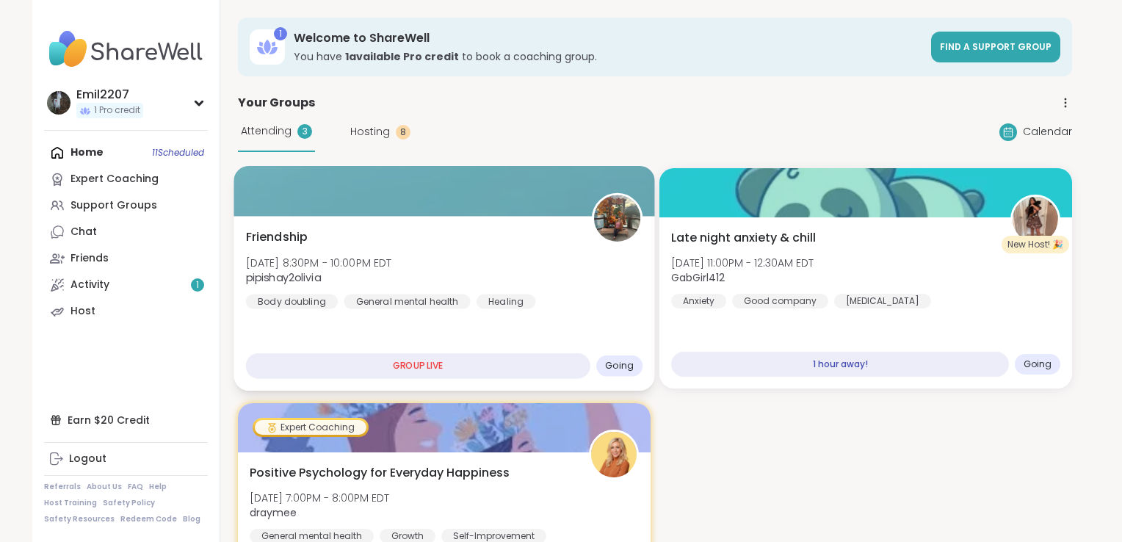
click at [304, 278] on b "pipishay2olivia" at bounding box center [283, 277] width 75 height 15
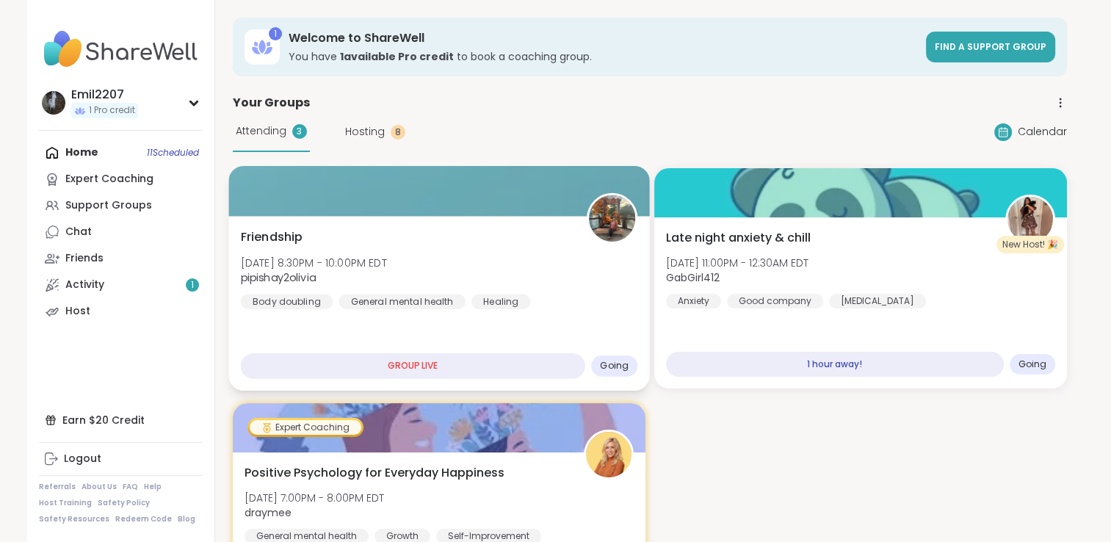
drag, startPoint x: 353, startPoint y: 358, endPoint x: 332, endPoint y: 333, distance: 32.4
click at [332, 333] on div "Friendship Fri, Oct 10 | 8:30PM - 10:00PM EDT pipishay2olivia Body doubling Gen…" at bounding box center [438, 303] width 421 height 175
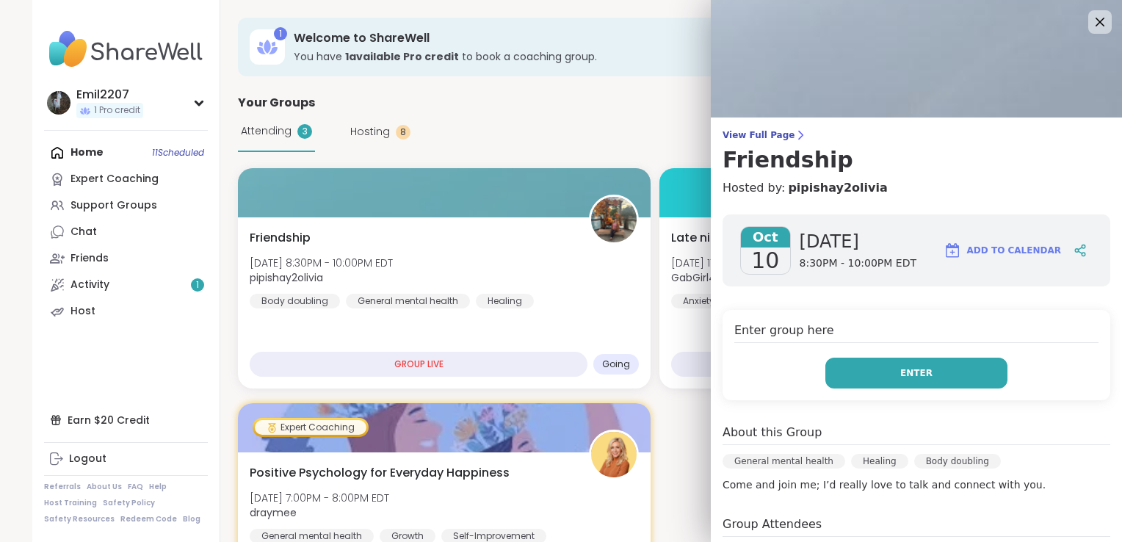
drag, startPoint x: 840, startPoint y: 366, endPoint x: 831, endPoint y: 377, distance: 14.1
click at [831, 377] on button "Enter" at bounding box center [917, 373] width 182 height 31
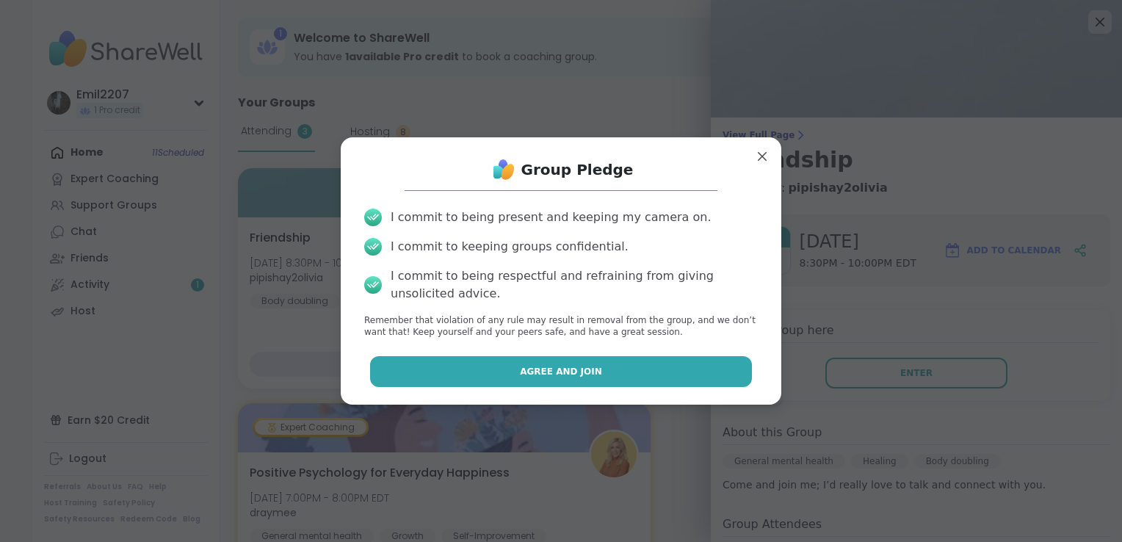
click at [701, 359] on button "Agree and Join" at bounding box center [561, 371] width 383 height 31
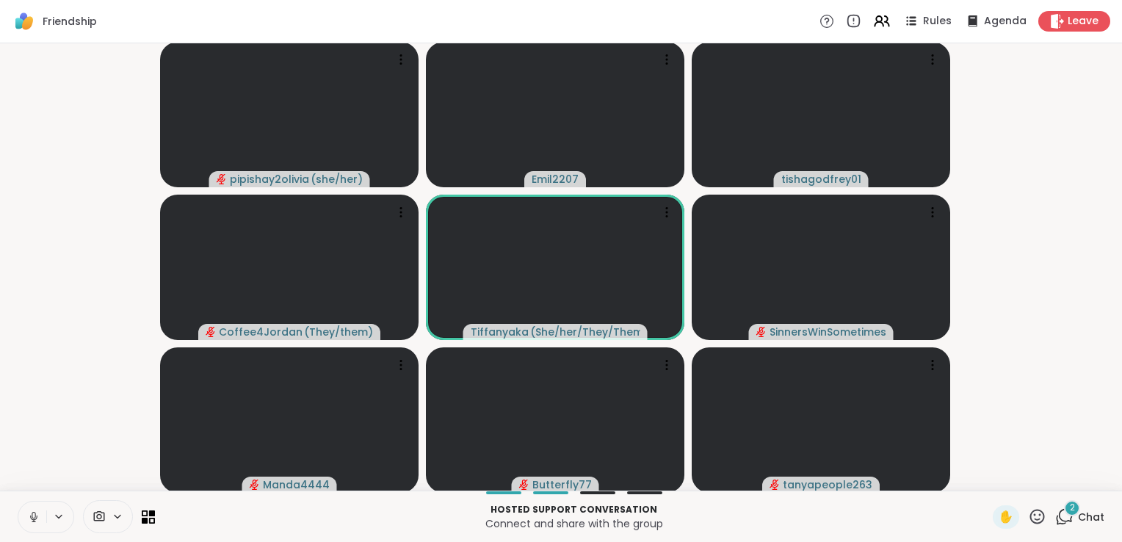
click at [24, 519] on button at bounding box center [32, 517] width 28 height 31
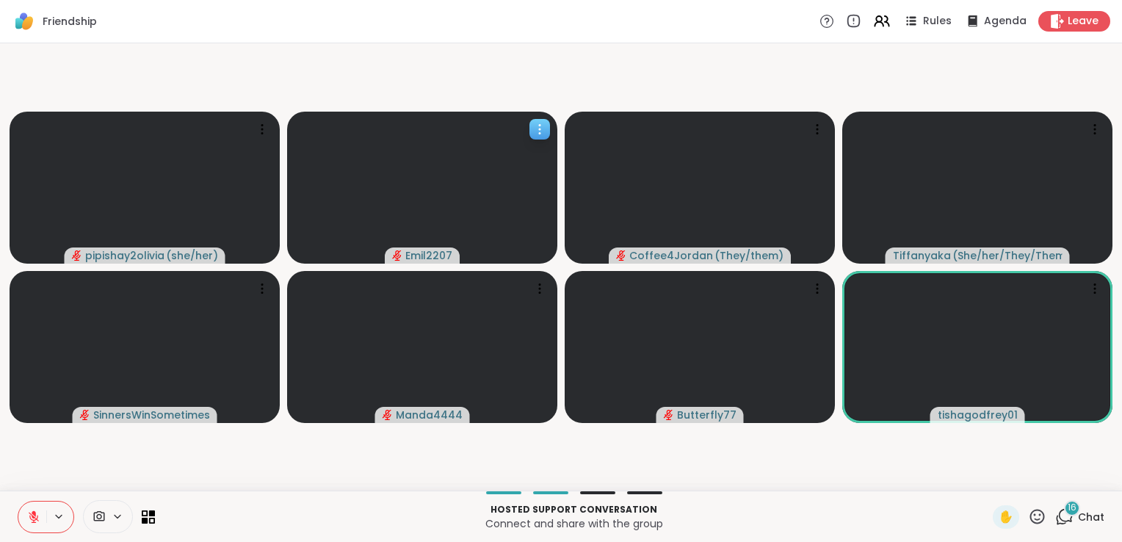
click at [540, 126] on icon at bounding box center [540, 129] width 15 height 15
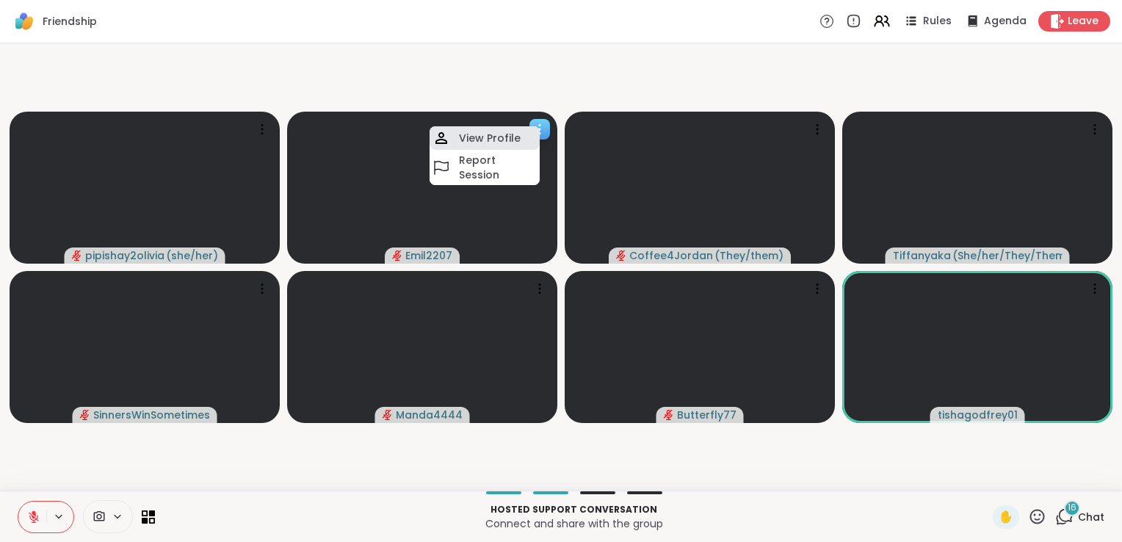
click at [514, 139] on h4 "View Profile" at bounding box center [490, 138] width 62 height 15
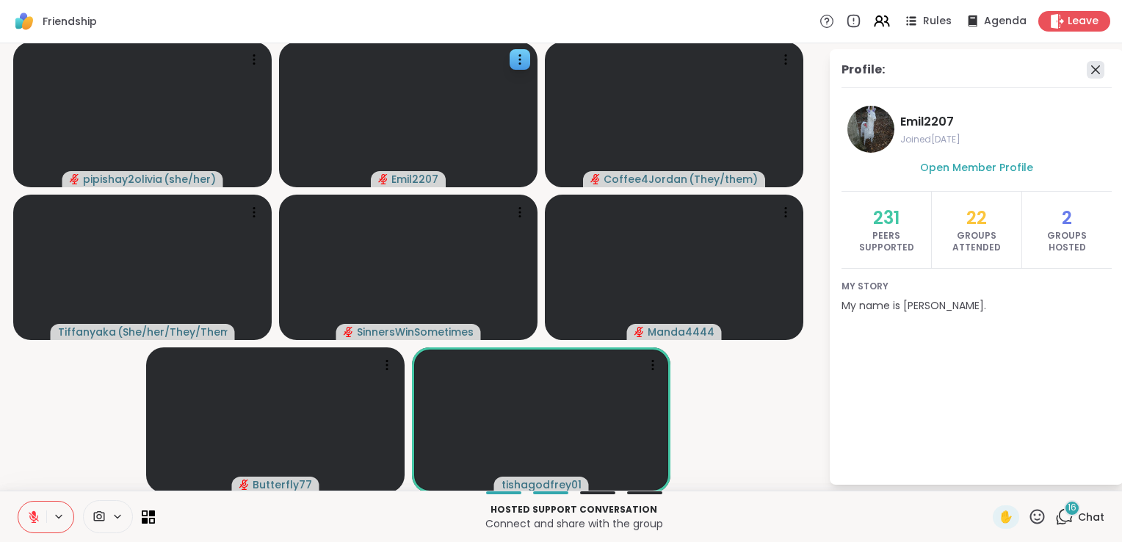
click at [1091, 69] on icon at bounding box center [1095, 69] width 9 height 9
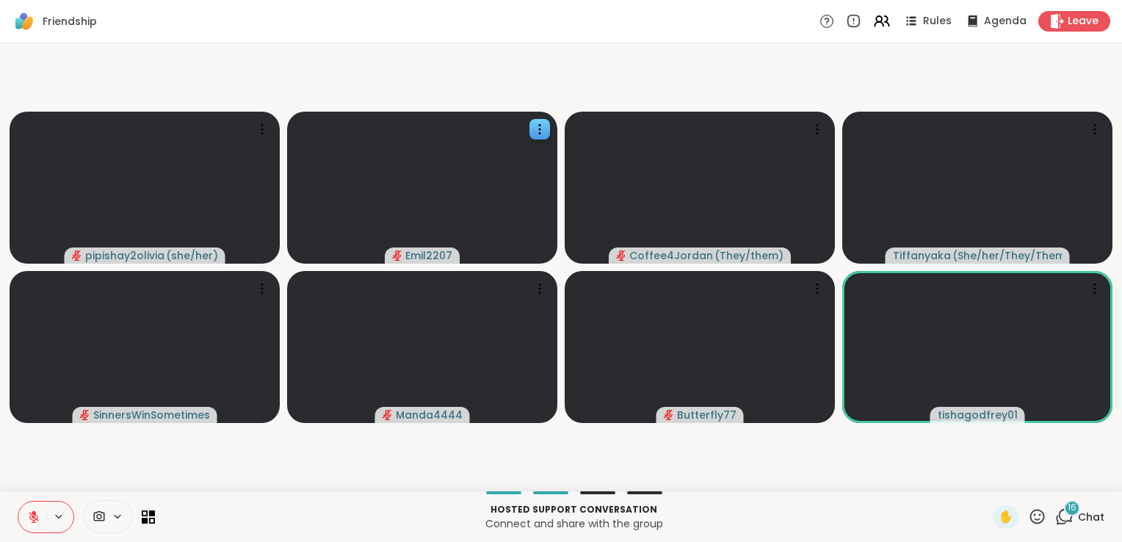
click at [1084, 69] on video-player-container "pipishay2olivia ( she/her ) Emil2207 Coffee4Jordan ( They/them ) Tiffanyaka ( S…" at bounding box center [561, 267] width 1105 height 436
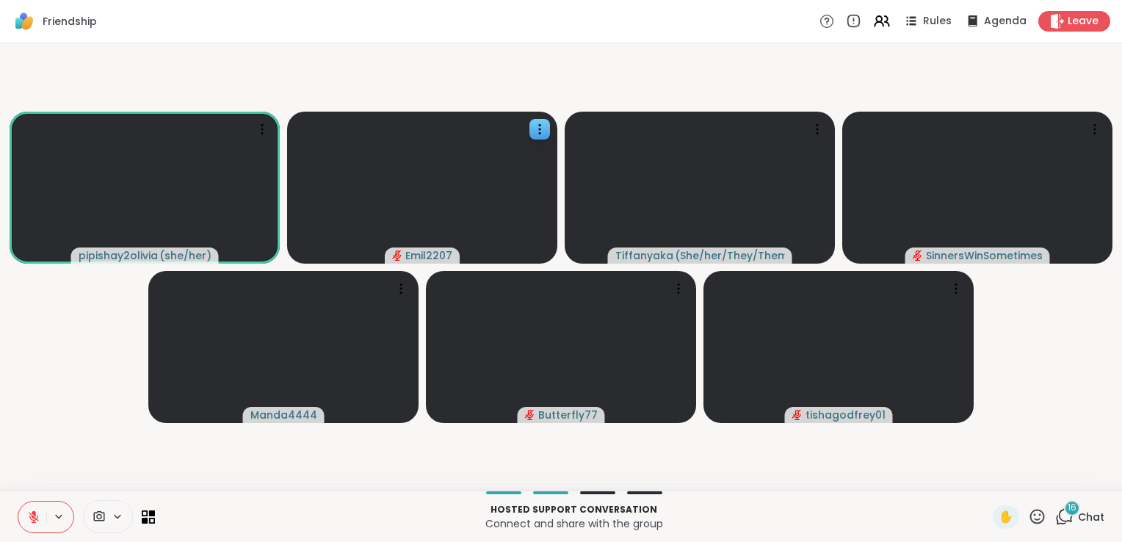
click at [167, 8] on div "Friendship Rules Agenda Leave" at bounding box center [561, 21] width 1122 height 43
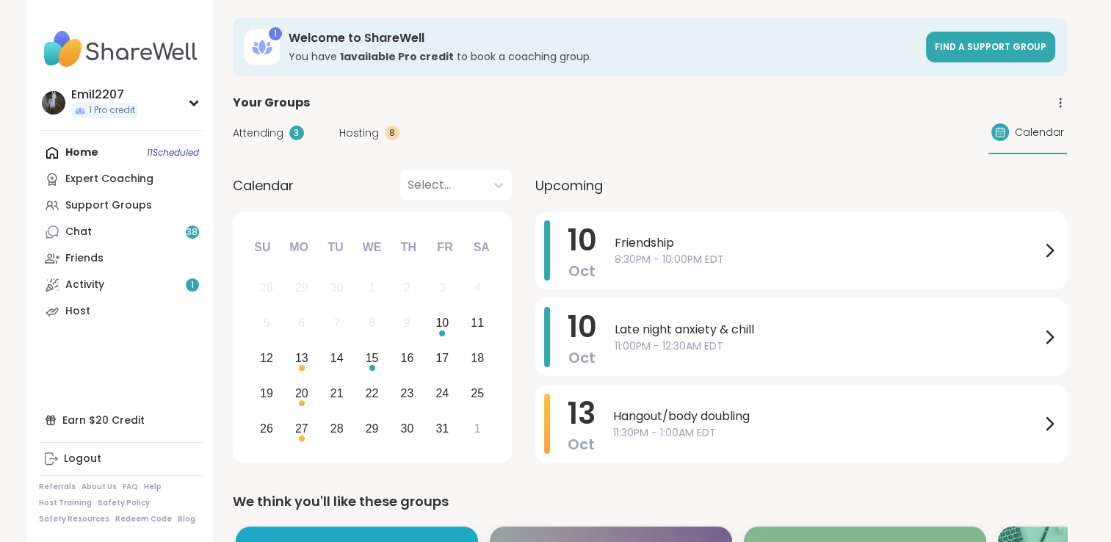
click at [242, 134] on span "Attending" at bounding box center [258, 133] width 51 height 15
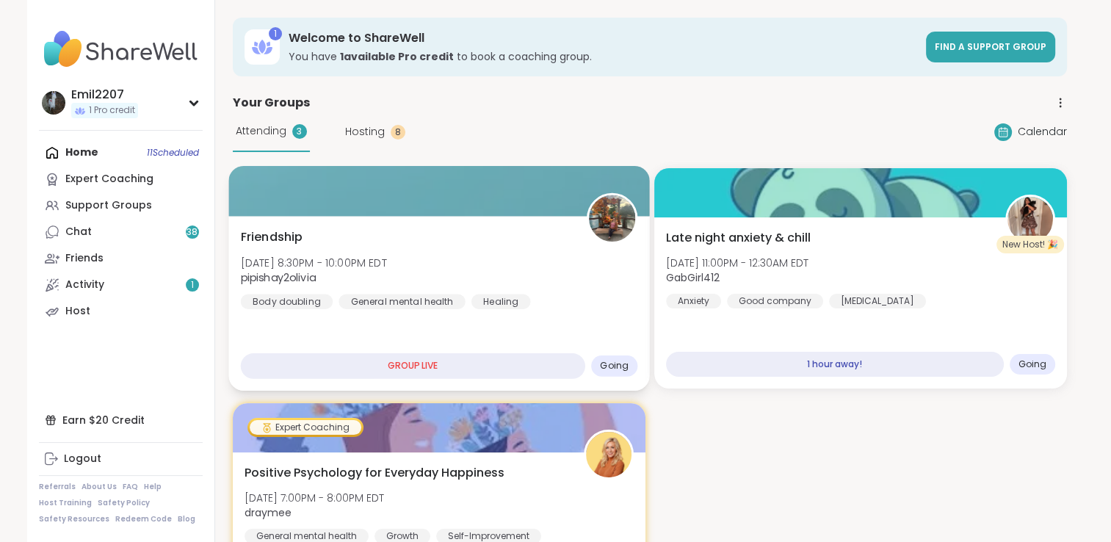
click at [328, 239] on div "Friendship [DATE] 8:30PM - 10:00PM EDT pipishay2olivia Body doubling General me…" at bounding box center [438, 268] width 397 height 81
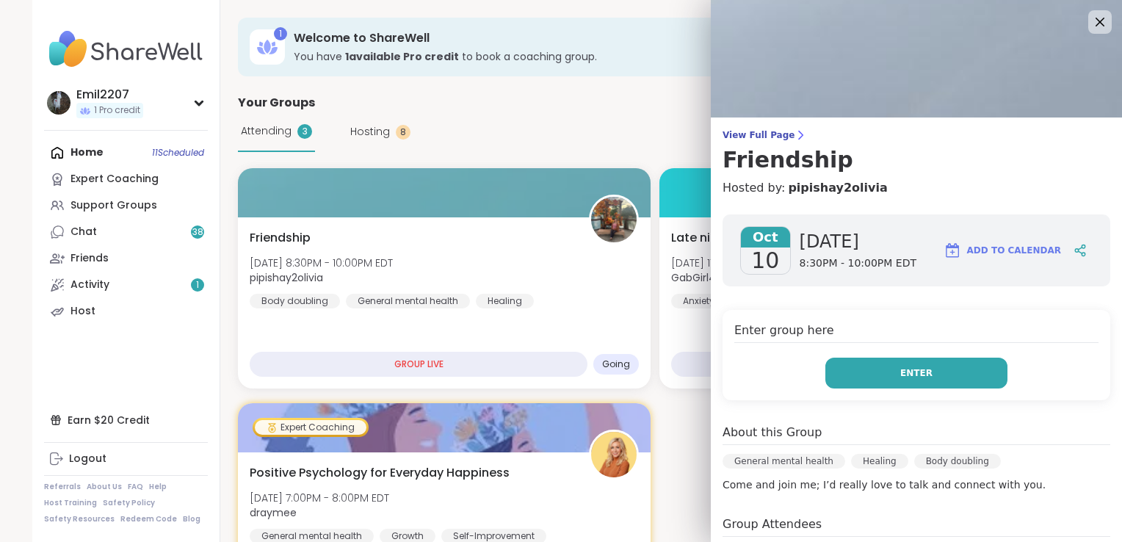
click at [853, 359] on button "Enter" at bounding box center [917, 373] width 182 height 31
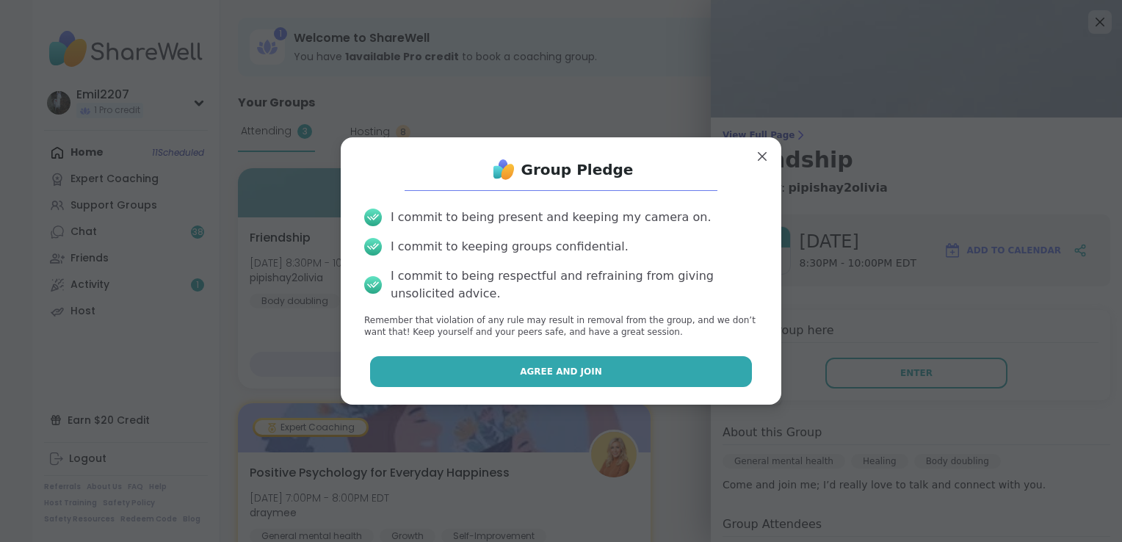
click at [649, 386] on button "Agree and Join" at bounding box center [561, 371] width 383 height 31
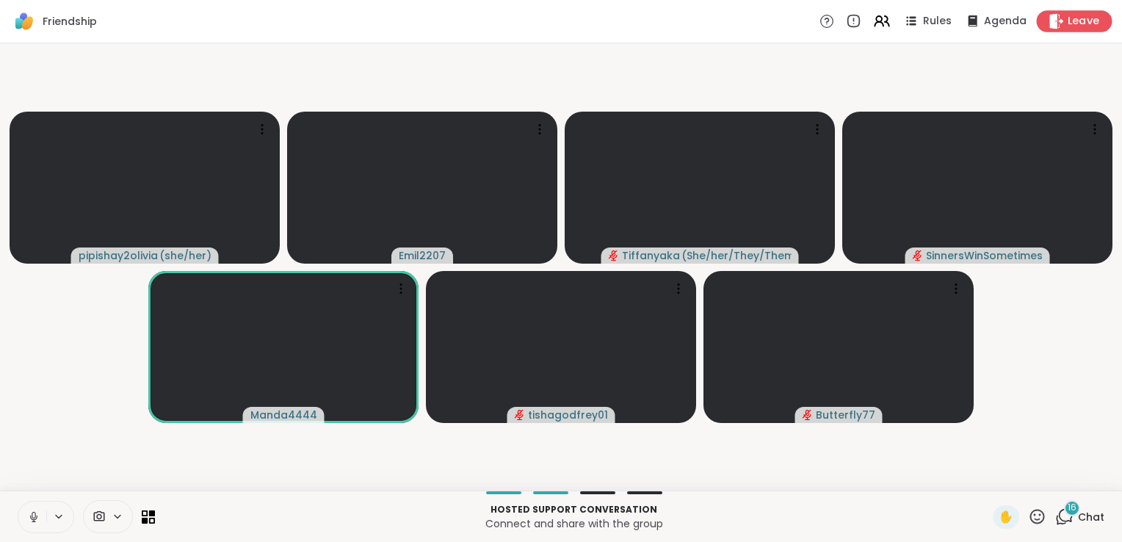
click at [1068, 19] on span "Leave" at bounding box center [1084, 21] width 32 height 15
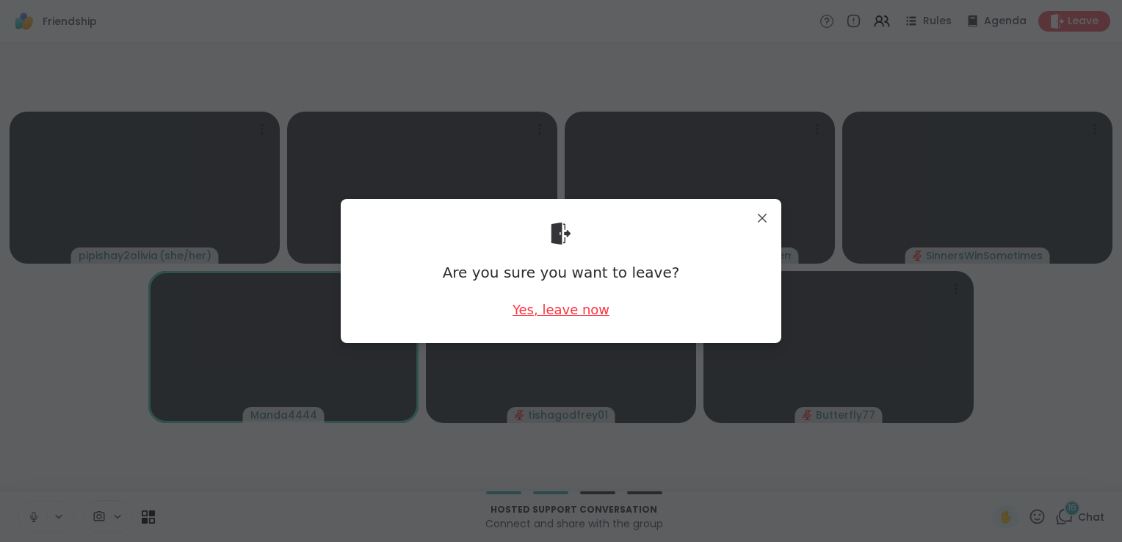
click at [565, 307] on div "Yes, leave now" at bounding box center [561, 309] width 97 height 18
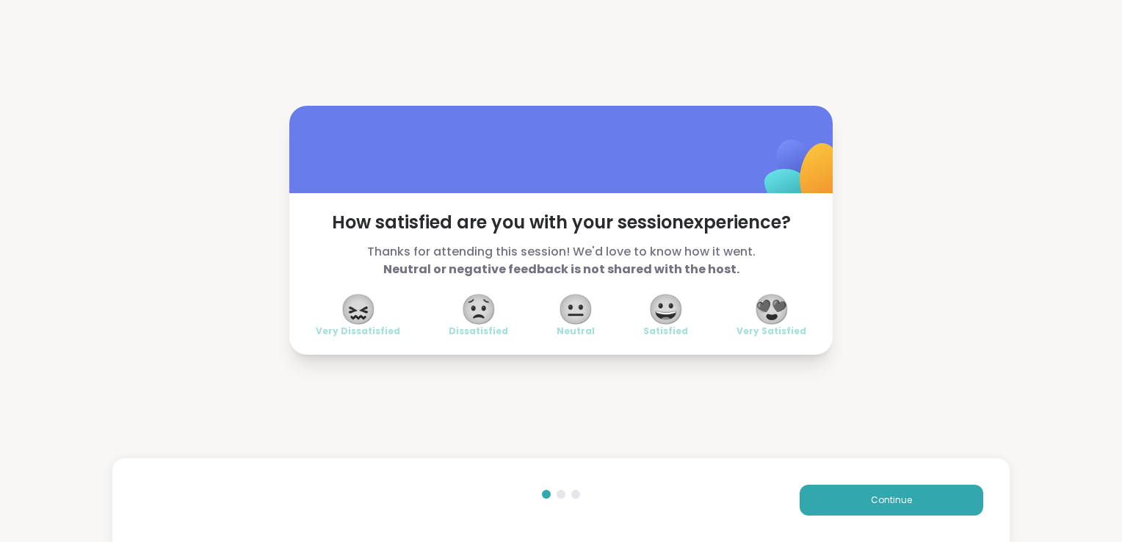
click at [666, 318] on span "😀" at bounding box center [666, 309] width 37 height 26
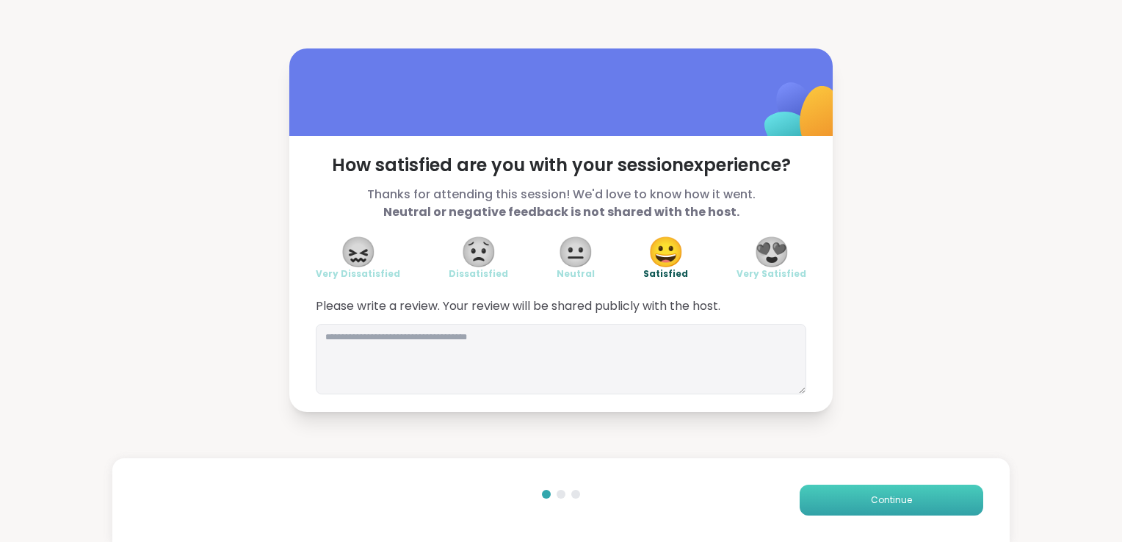
click at [871, 497] on span "Continue" at bounding box center [891, 500] width 41 height 13
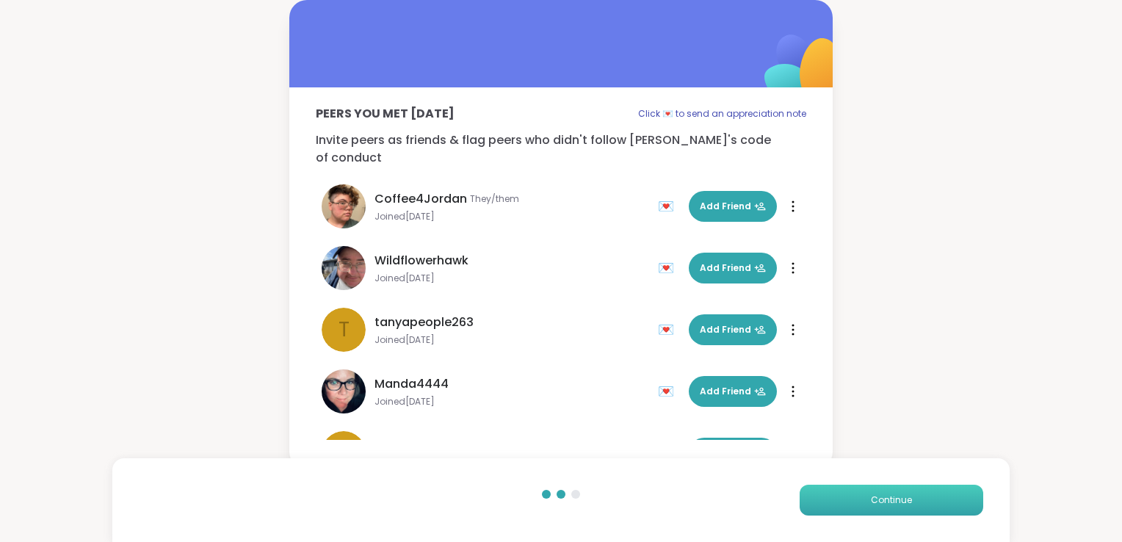
click at [871, 497] on span "Continue" at bounding box center [891, 500] width 41 height 13
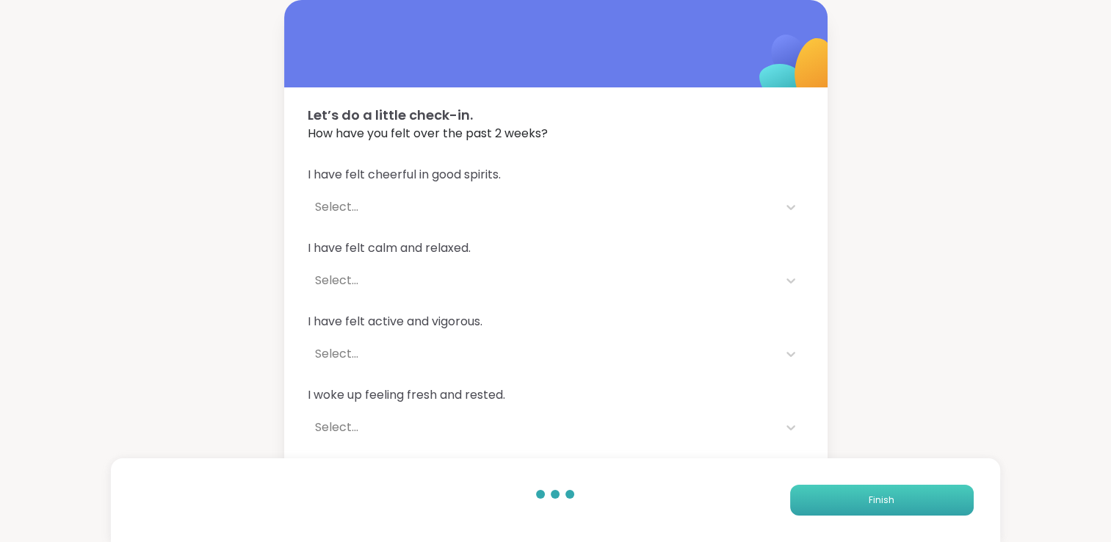
click at [870, 497] on span "Finish" at bounding box center [882, 500] width 26 height 13
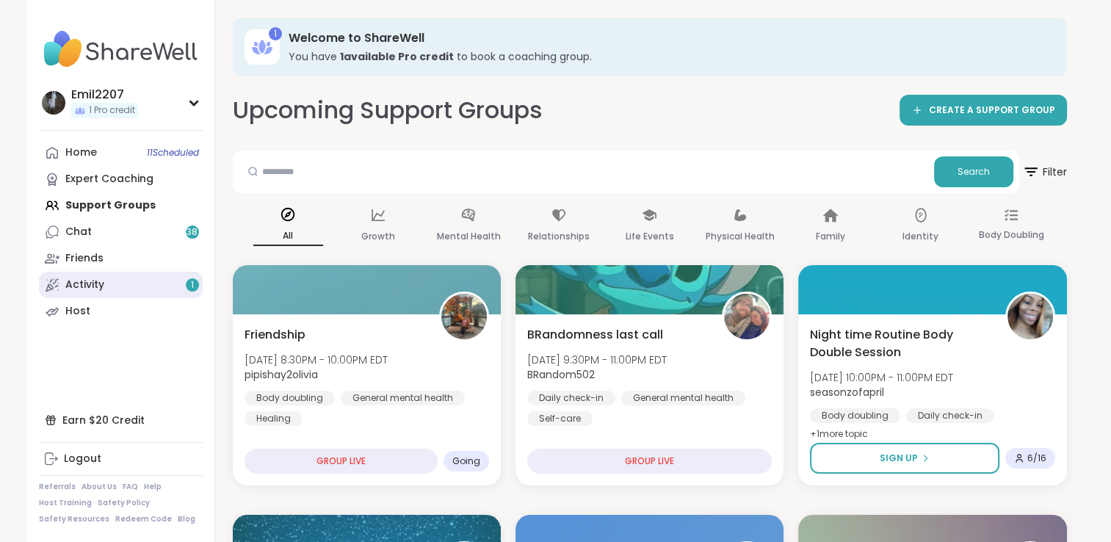
click at [103, 281] on div "Activity 1" at bounding box center [84, 285] width 39 height 15
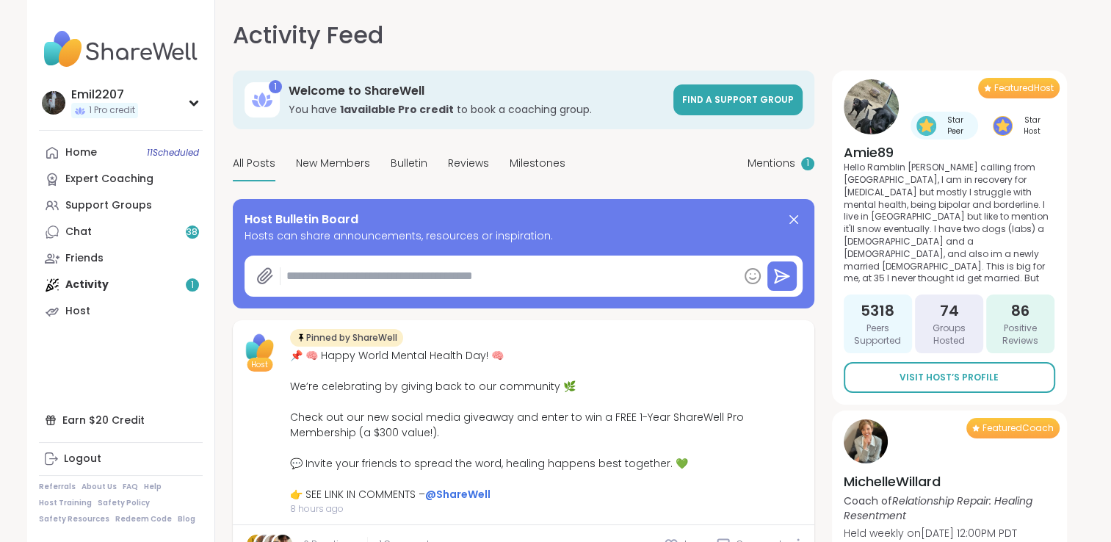
type textarea "*"
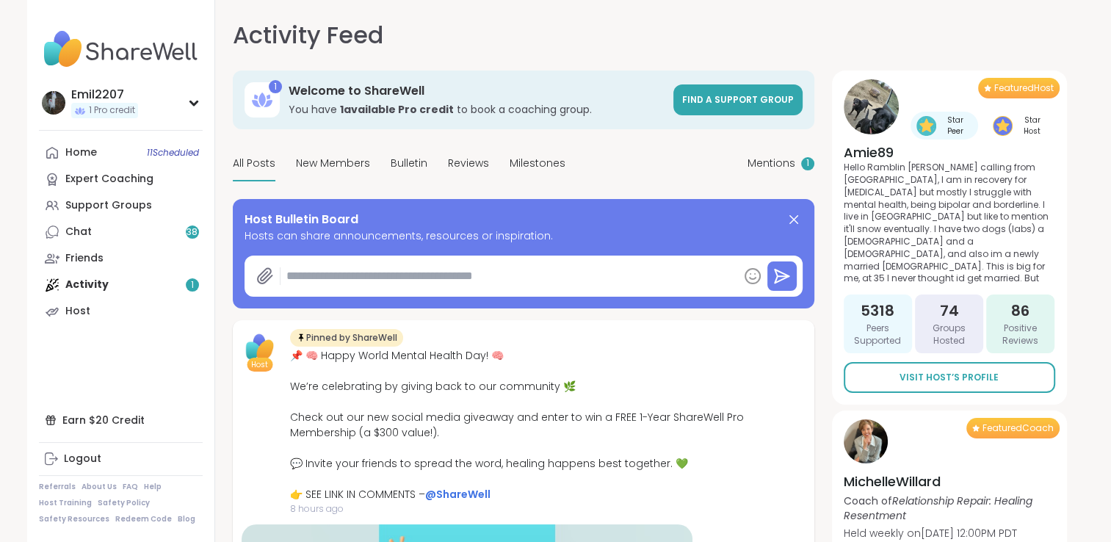
click at [90, 292] on div "Home 11 Scheduled Expert Coaching Support Groups Chat 38 Friends Activity 1 Host" at bounding box center [121, 232] width 164 height 185
click at [98, 209] on div "Support Groups" at bounding box center [108, 205] width 87 height 15
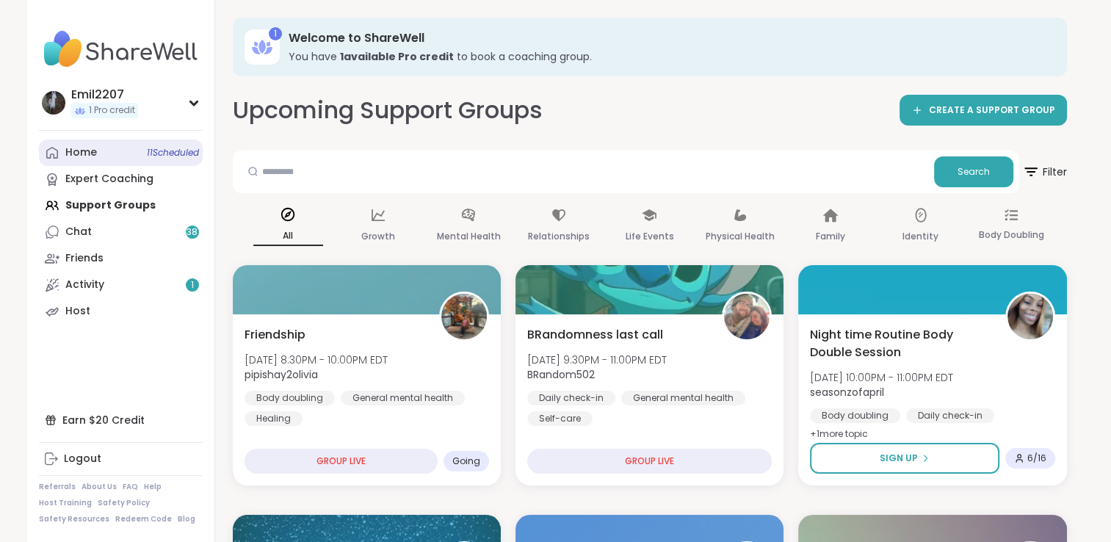
click at [108, 159] on link "Home 11 Scheduled" at bounding box center [121, 153] width 164 height 26
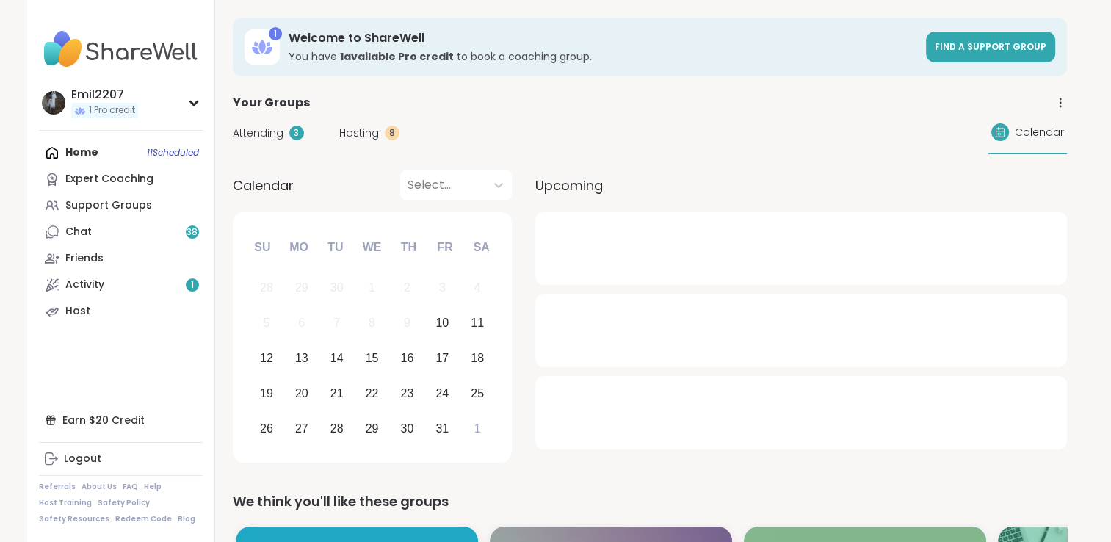
click at [264, 140] on span "Attending" at bounding box center [258, 133] width 51 height 15
